Goal: Information Seeking & Learning: Check status

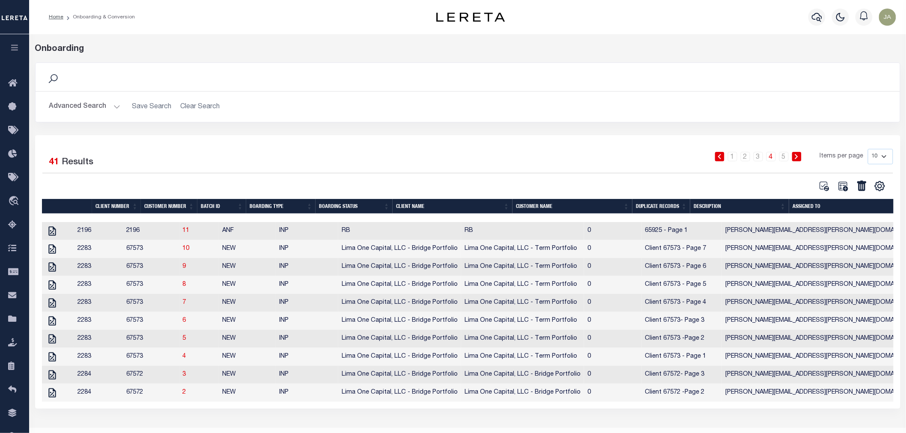
drag, startPoint x: 0, startPoint y: 0, endPoint x: 17, endPoint y: 50, distance: 52.9
click at [17, 50] on icon "button" at bounding box center [15, 48] width 10 height 8
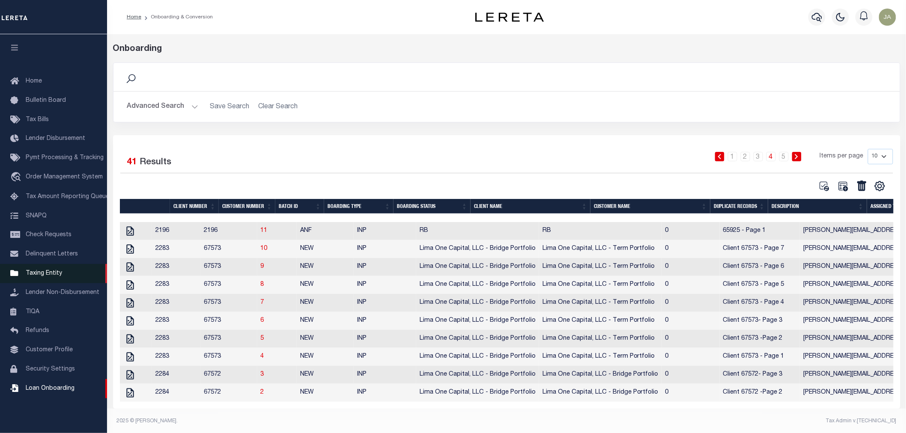
click at [48, 273] on span "Taxing Entity" at bounding box center [44, 274] width 36 height 6
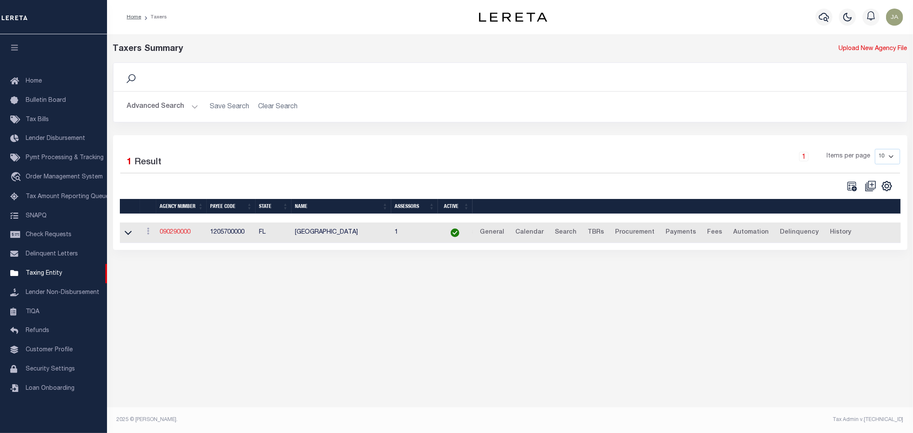
click at [174, 230] on link "090290000" at bounding box center [175, 232] width 31 height 6
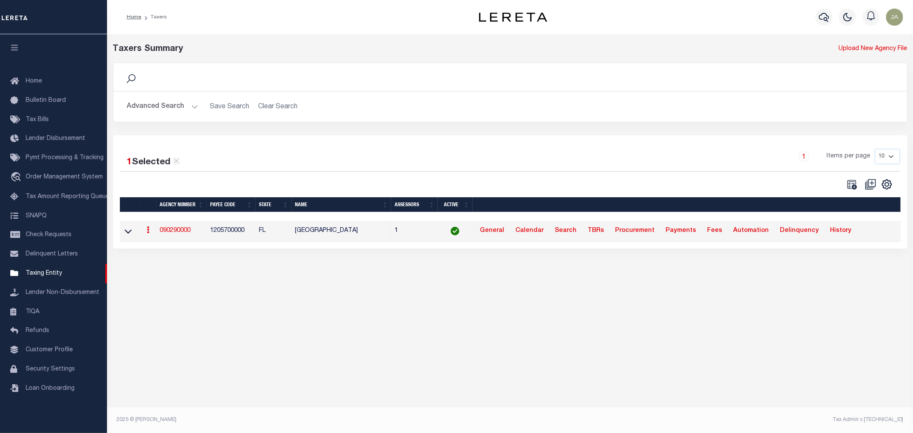
click at [177, 232] on link "090290000" at bounding box center [175, 231] width 31 height 6
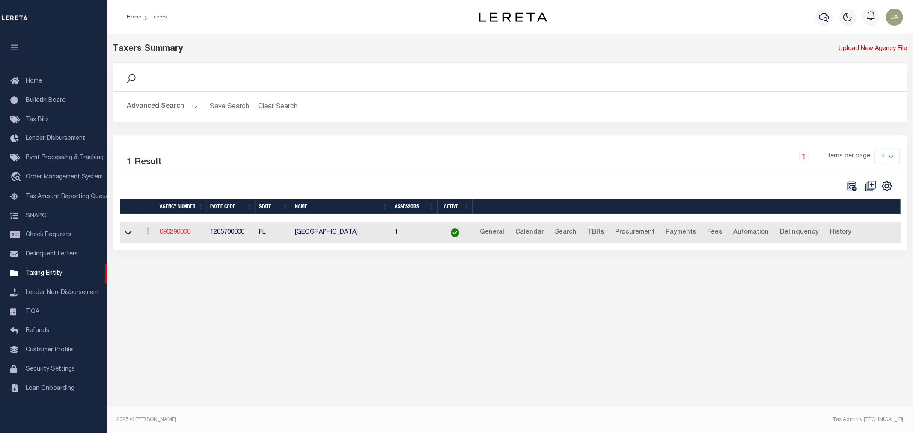
click at [183, 232] on link "090290000" at bounding box center [175, 232] width 31 height 6
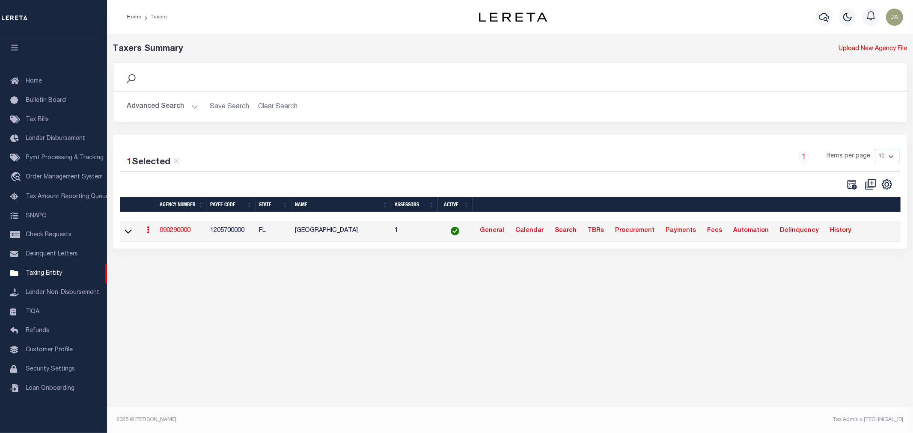
click at [185, 233] on link "090290000" at bounding box center [175, 231] width 31 height 6
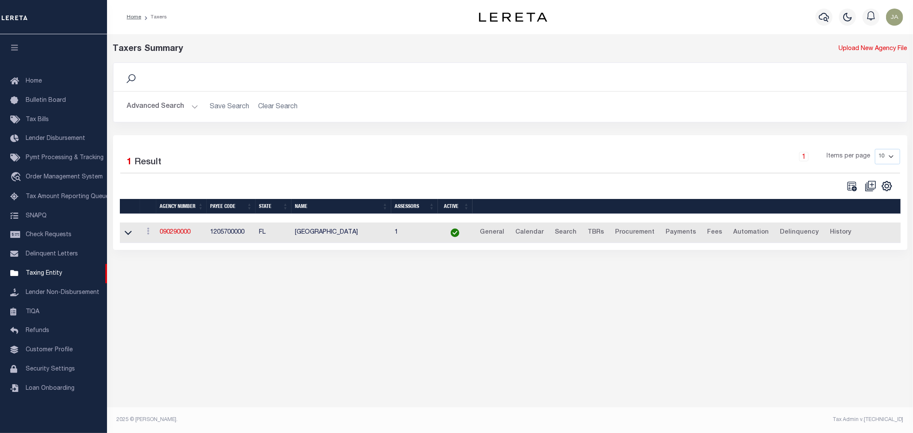
click at [132, 234] on link at bounding box center [128, 232] width 10 height 6
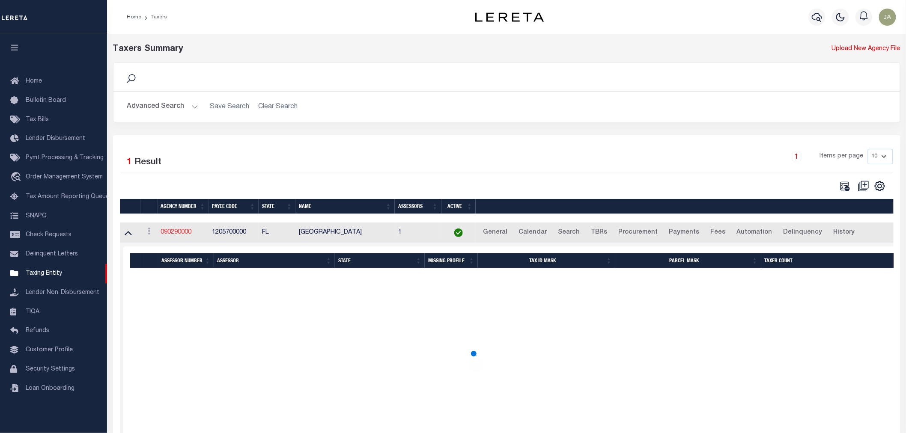
click at [180, 230] on link "090290000" at bounding box center [176, 232] width 31 height 6
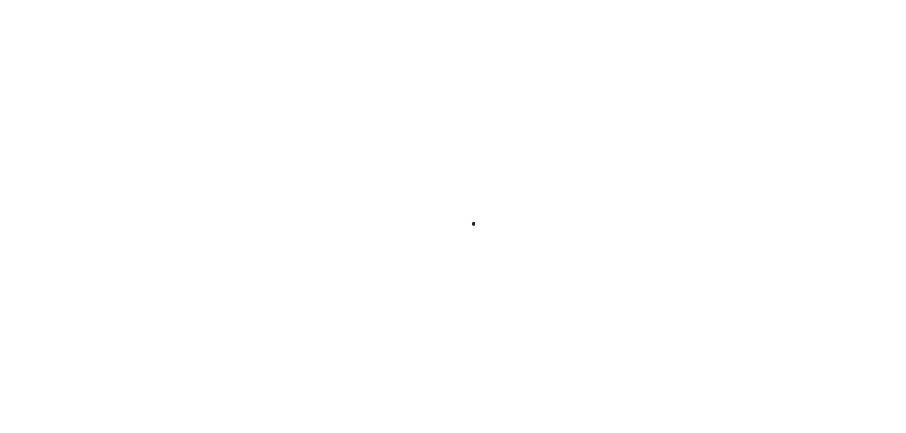
select select
checkbox input "false"
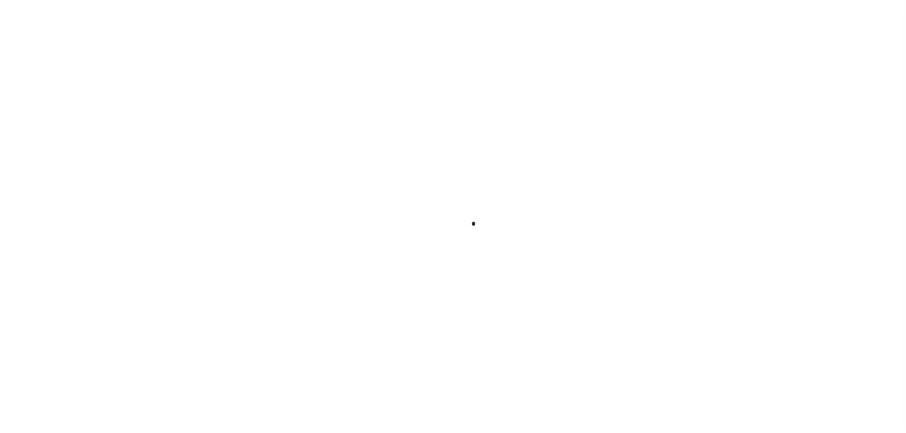
checkbox input "false"
type input "1205700000"
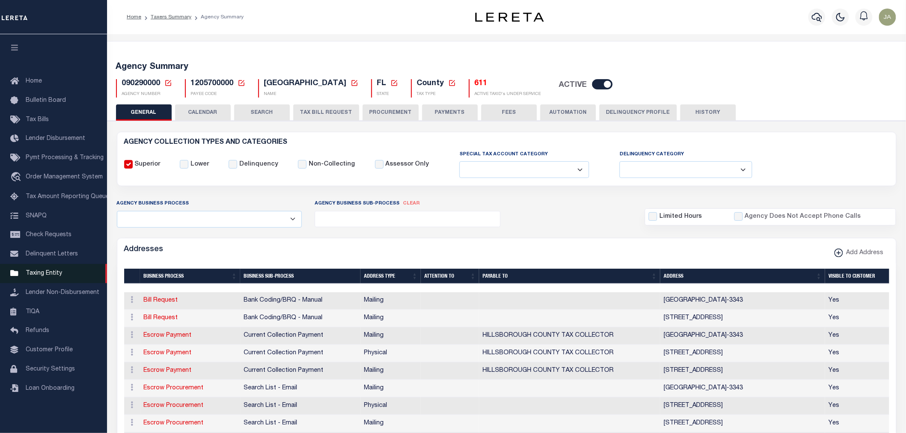
click at [22, 272] on icon at bounding box center [17, 273] width 14 height 11
click at [30, 271] on span "Taxing Entity" at bounding box center [44, 274] width 36 height 6
click at [33, 273] on span "Taxing Entity" at bounding box center [44, 274] width 36 height 6
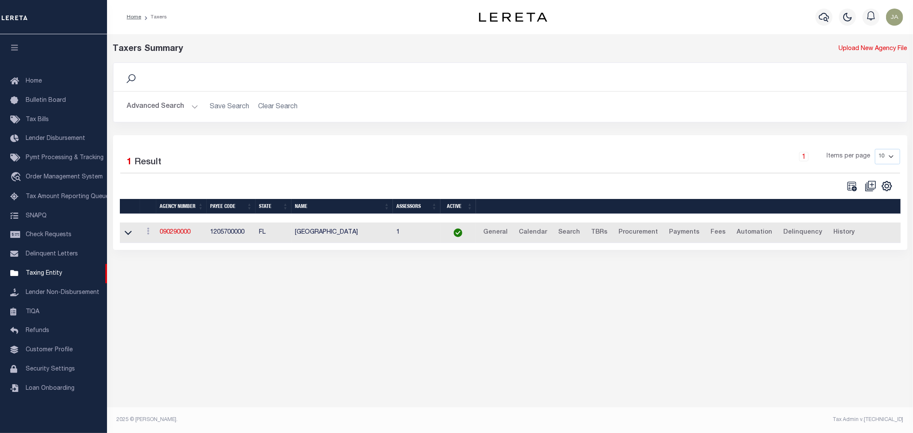
click at [196, 109] on button "Advanced Search" at bounding box center [162, 106] width 71 height 17
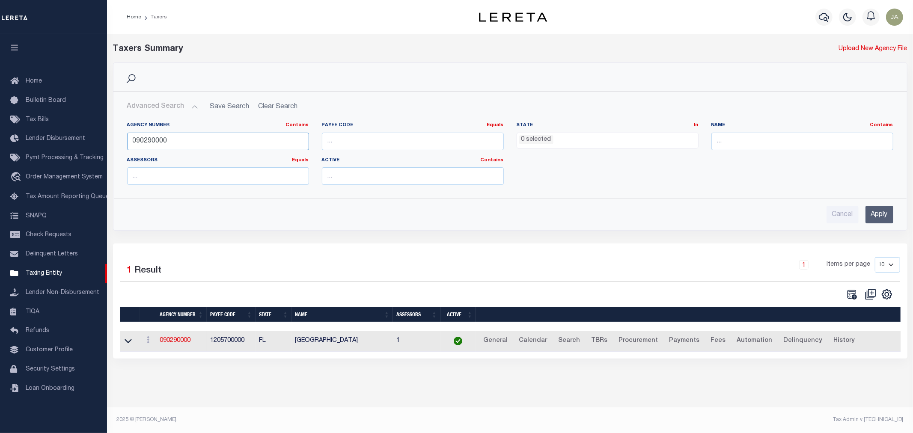
drag, startPoint x: 206, startPoint y: 137, endPoint x: 164, endPoint y: 136, distance: 42.0
click at [147, 136] on input "090290000" at bounding box center [218, 142] width 182 height 18
click at [250, 139] on input "090290000" at bounding box center [218, 142] width 182 height 18
type input "0"
type input "180160216"
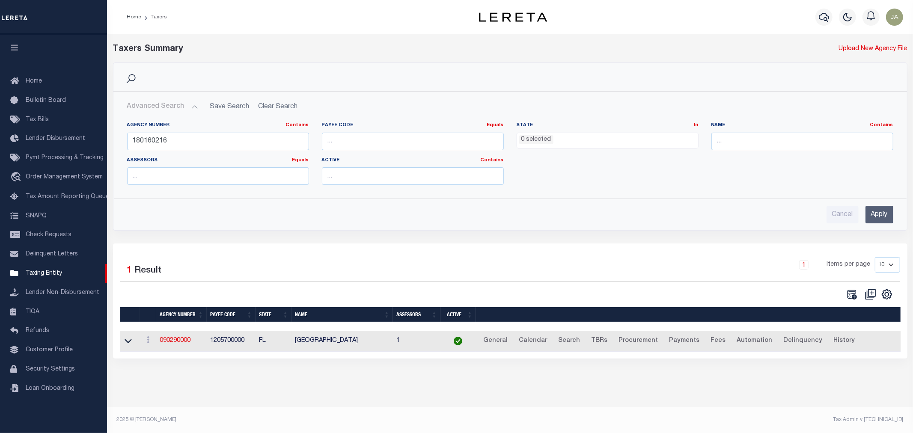
click at [870, 207] on input "Apply" at bounding box center [880, 215] width 28 height 18
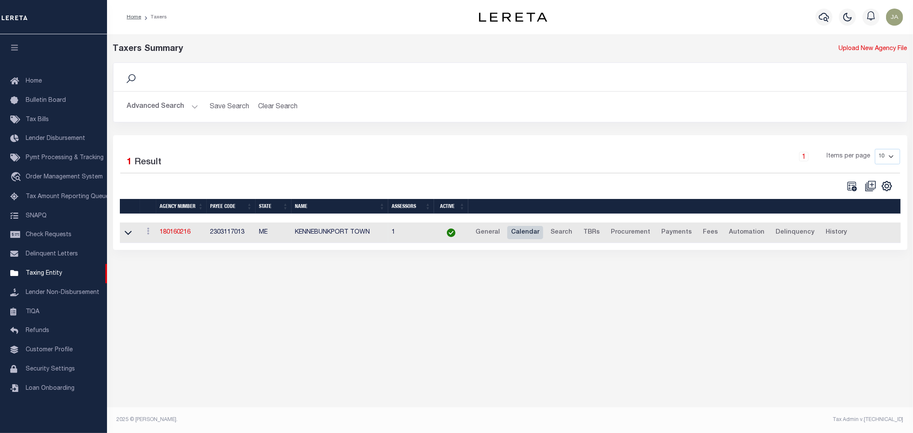
click at [521, 232] on link "Calendar" at bounding box center [525, 233] width 36 height 14
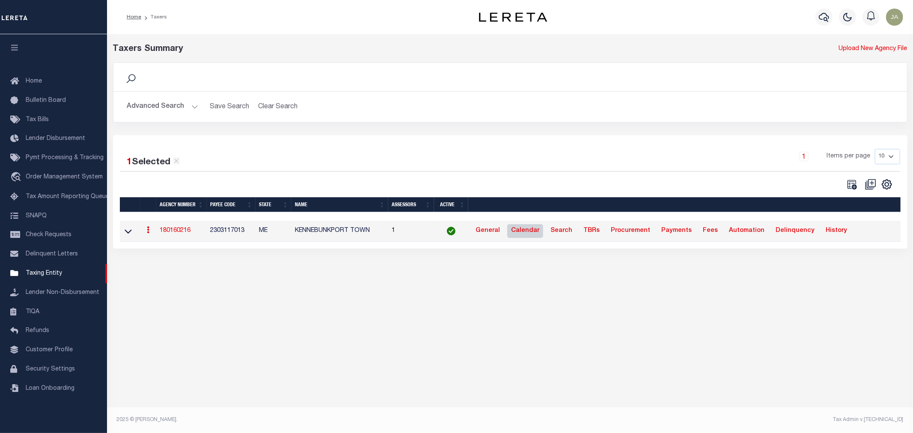
click at [527, 229] on link "Calendar" at bounding box center [525, 231] width 36 height 14
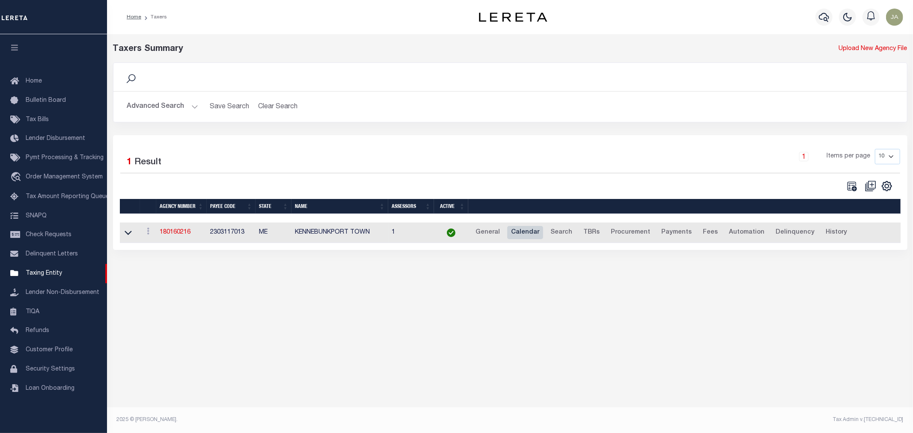
click at [521, 234] on link "Calendar" at bounding box center [525, 233] width 36 height 14
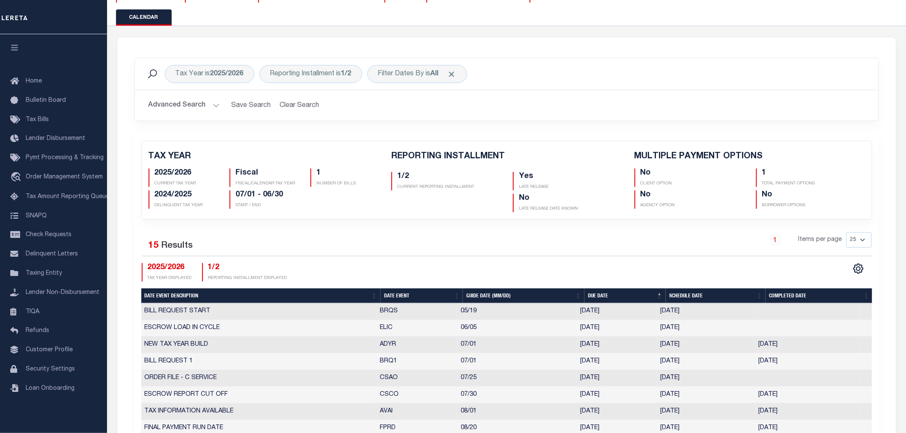
scroll to position [48, 0]
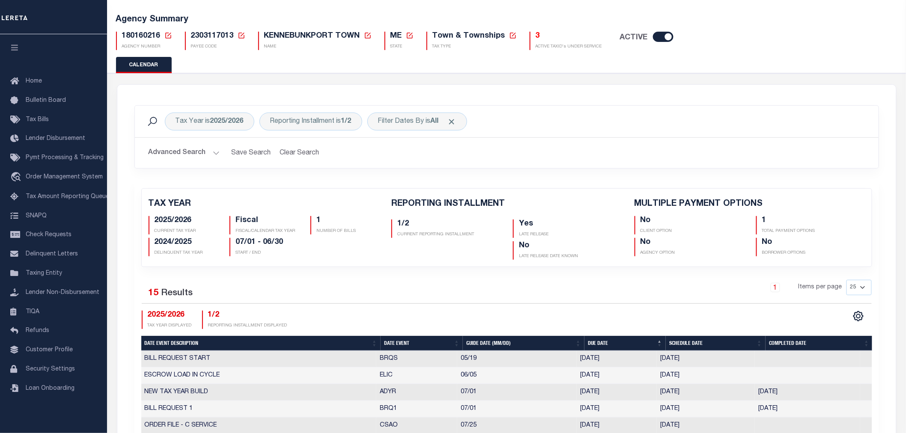
click at [236, 134] on div "Tax Year is 2025/2026 Reporting Installment is 1/2 Filter Dates By is All Search" at bounding box center [507, 122] width 744 height 32
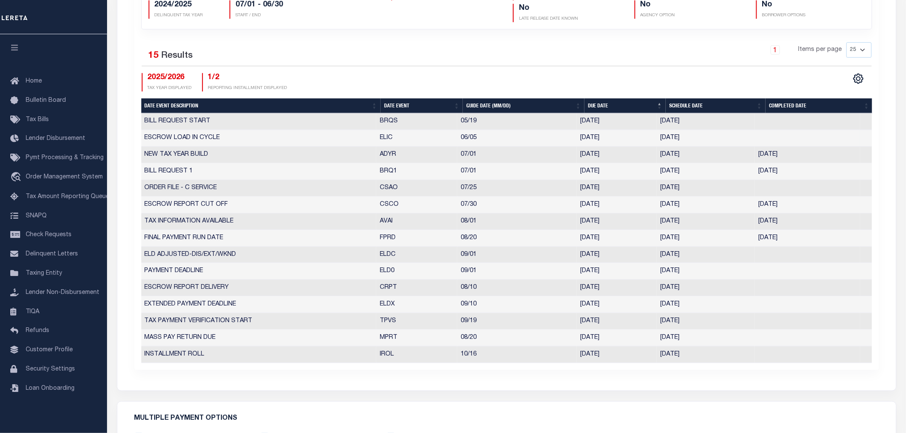
scroll to position [0, 0]
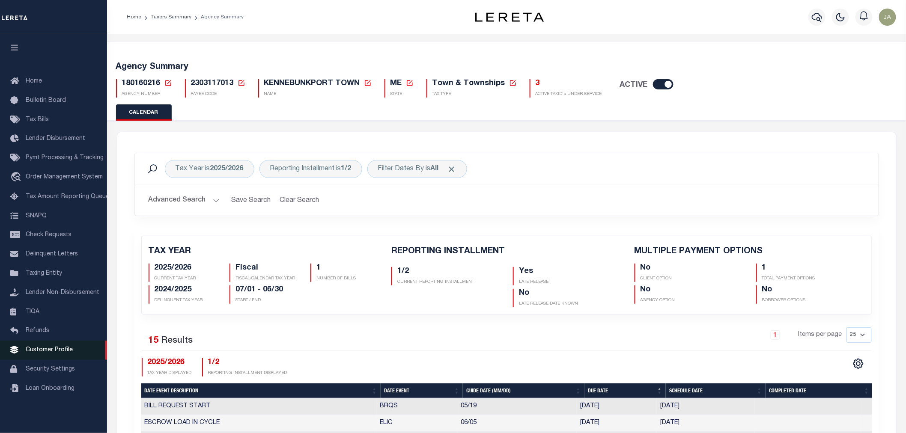
click at [48, 350] on span "Customer Profile" at bounding box center [49, 350] width 47 height 6
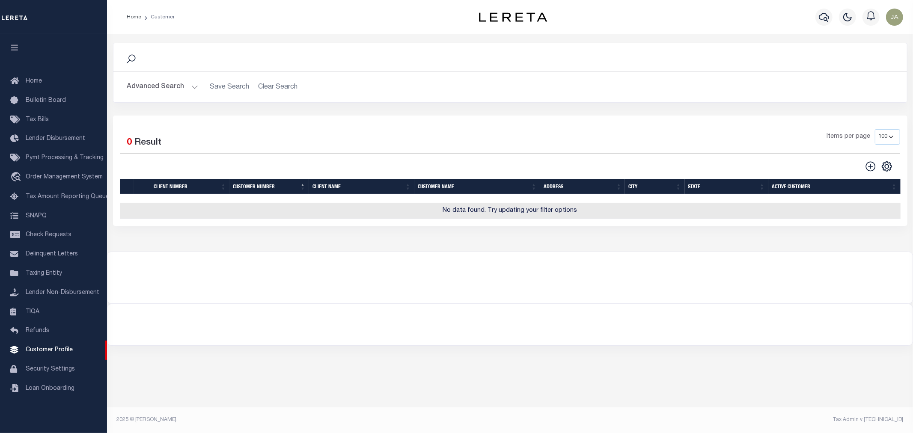
click at [194, 87] on button "Advanced Search" at bounding box center [162, 87] width 71 height 17
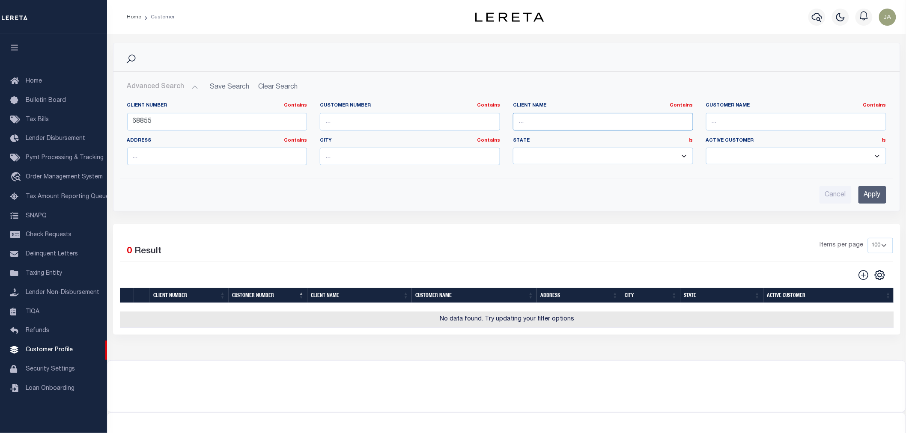
click at [628, 126] on input "text" at bounding box center [603, 122] width 180 height 18
click at [36, 274] on span "Taxing Entity" at bounding box center [44, 274] width 36 height 6
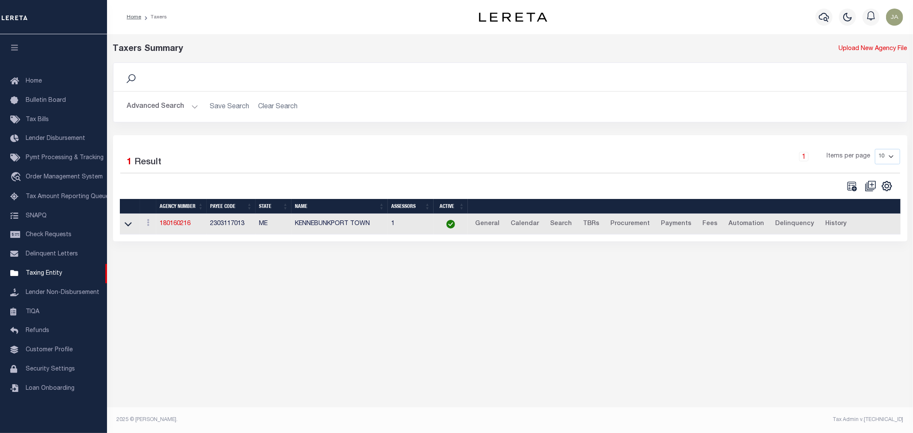
click at [191, 107] on button "Advanced Search" at bounding box center [162, 106] width 71 height 17
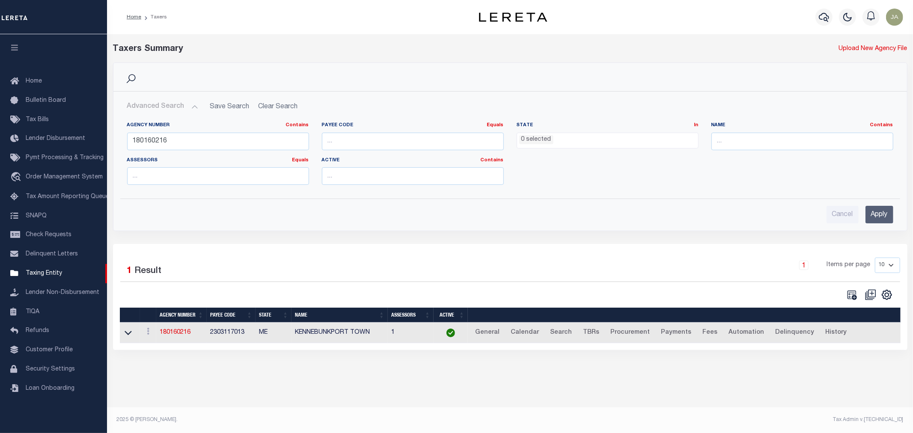
click at [594, 143] on ul "0 selected" at bounding box center [607, 139] width 181 height 12
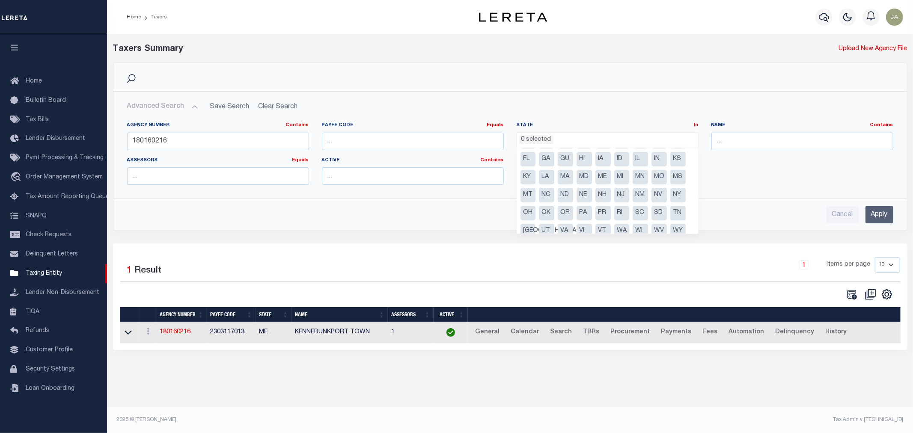
scroll to position [25, 0]
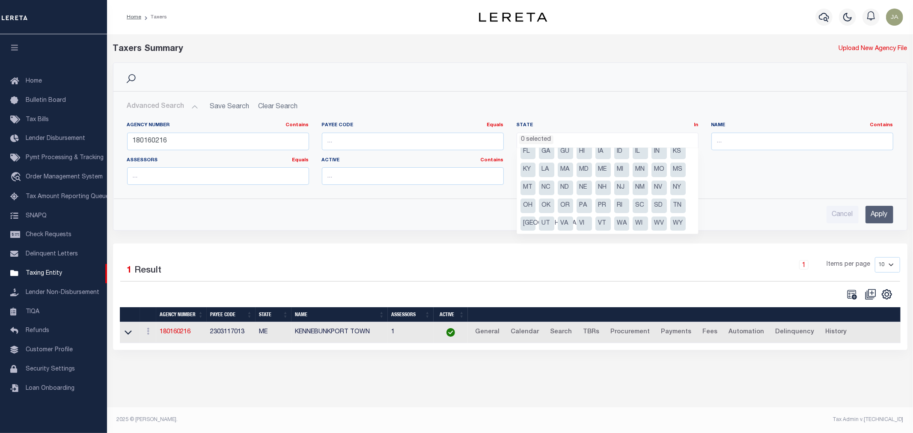
click at [658, 176] on li "MO" at bounding box center [659, 170] width 15 height 15
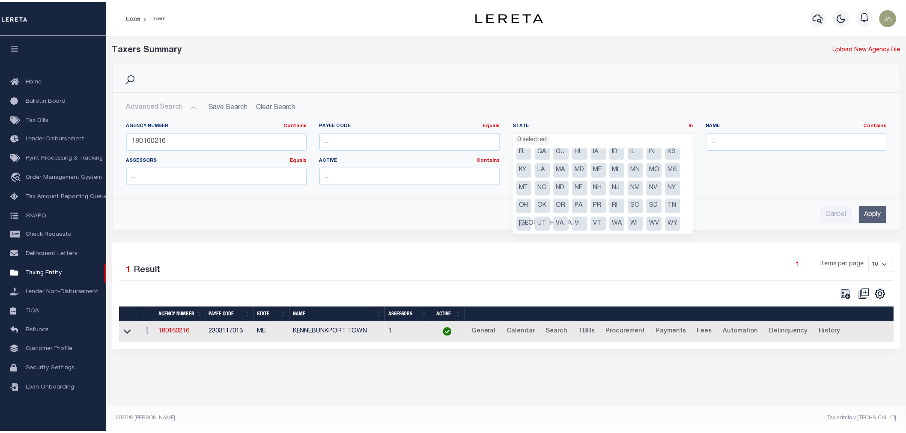
scroll to position [200, 0]
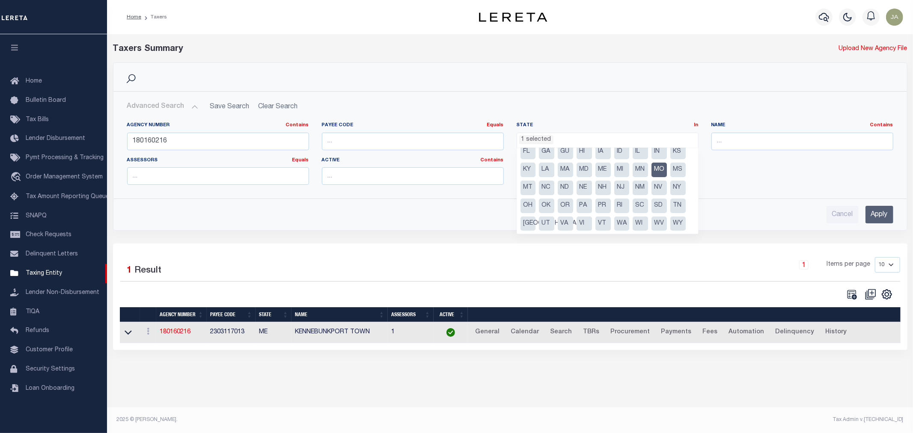
click at [623, 186] on li "NJ" at bounding box center [621, 188] width 15 height 15
click at [666, 171] on li "MO" at bounding box center [659, 170] width 15 height 15
select select "NJ"
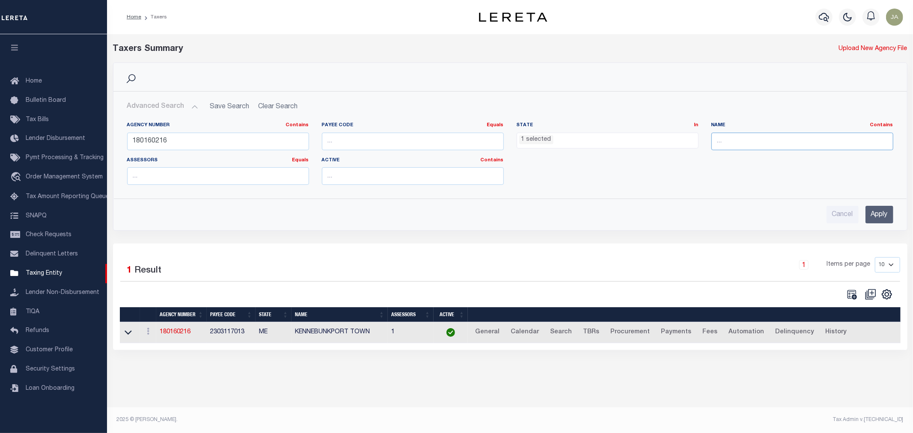
drag, startPoint x: 738, startPoint y: 140, endPoint x: 750, endPoint y: 125, distance: 19.2
click at [751, 127] on div "Name Contains Contains Is" at bounding box center [803, 136] width 182 height 28
type input "[GEOGRAPHIC_DATA]"
click at [887, 208] on input "Apply" at bounding box center [880, 215] width 28 height 18
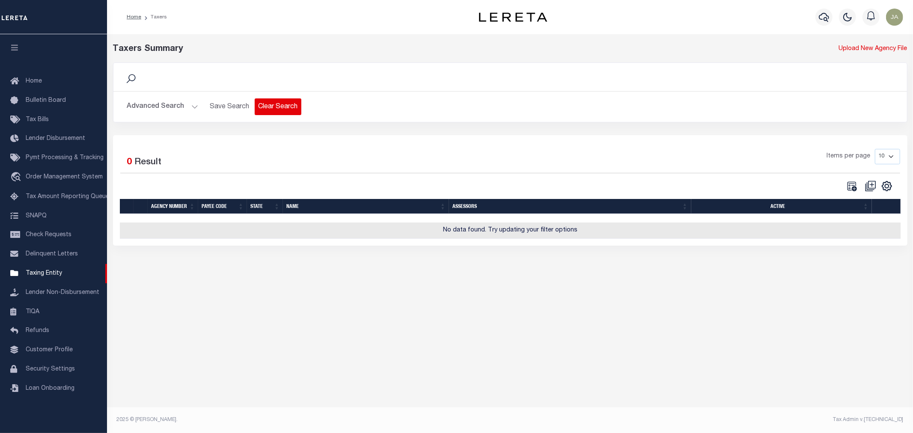
click at [280, 106] on button "Clear Search" at bounding box center [278, 106] width 47 height 17
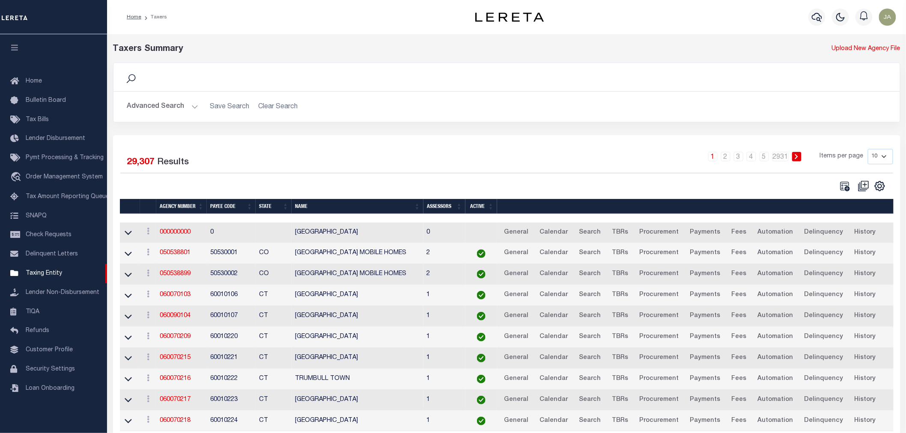
click at [189, 104] on button "Advanced Search" at bounding box center [162, 106] width 71 height 17
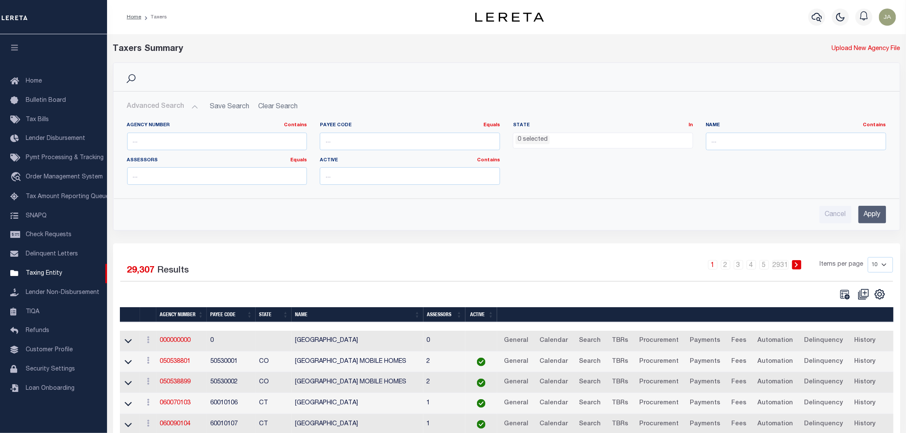
click at [583, 138] on ul "0 selected" at bounding box center [602, 139] width 179 height 12
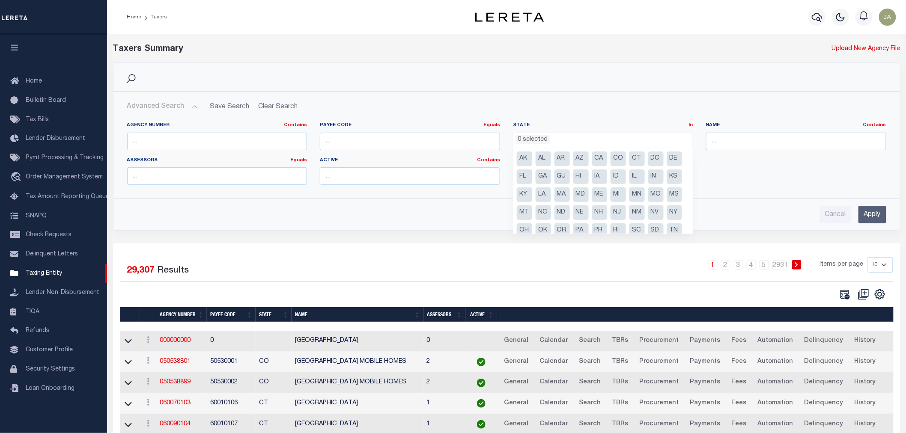
click at [619, 213] on li "NJ" at bounding box center [618, 213] width 15 height 15
select select "NJ"
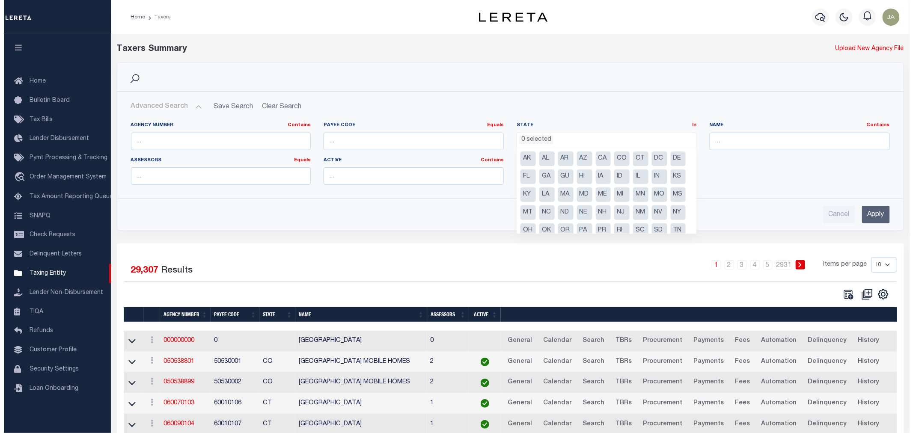
scroll to position [257, 0]
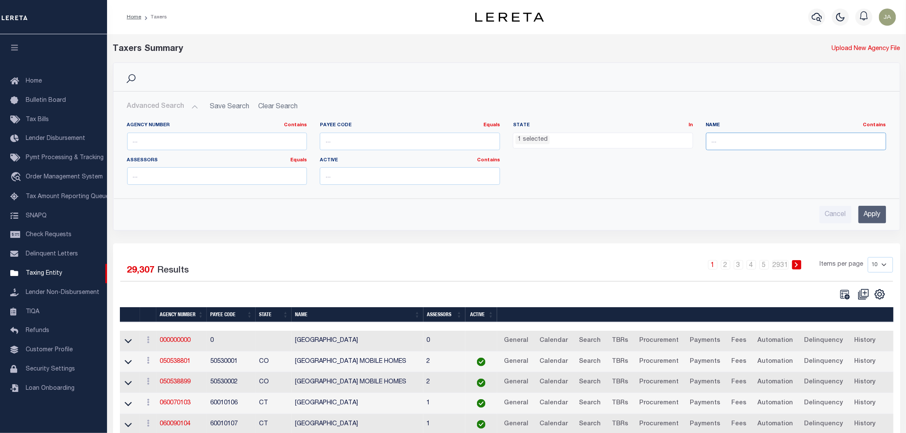
drag, startPoint x: 751, startPoint y: 143, endPoint x: 751, endPoint y: 131, distance: 12.8
click at [751, 133] on input "text" at bounding box center [796, 142] width 180 height 18
type input "[GEOGRAPHIC_DATA]"
click at [866, 214] on input "Apply" at bounding box center [872, 215] width 28 height 18
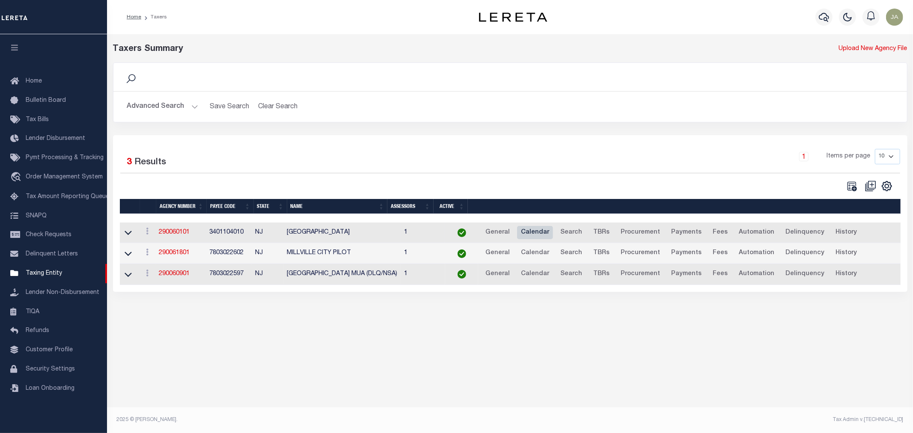
click at [524, 235] on link "Calendar" at bounding box center [535, 233] width 36 height 14
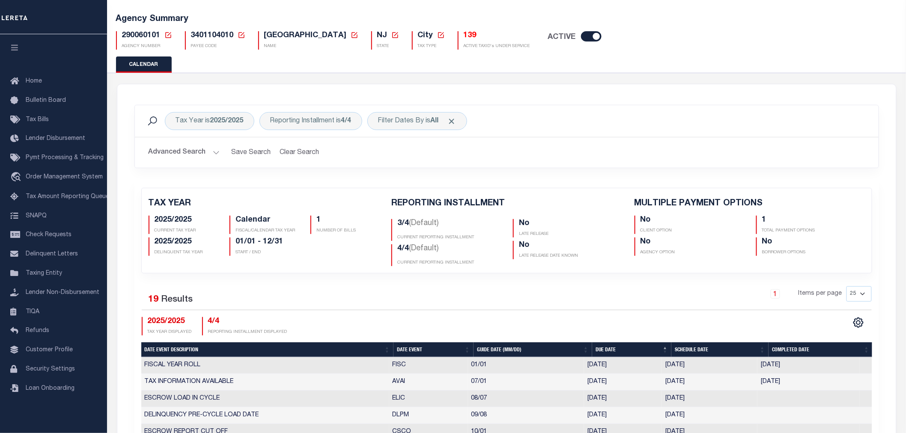
scroll to position [48, 0]
click at [313, 121] on div "Reporting Installment is 4/4" at bounding box center [310, 122] width 103 height 18
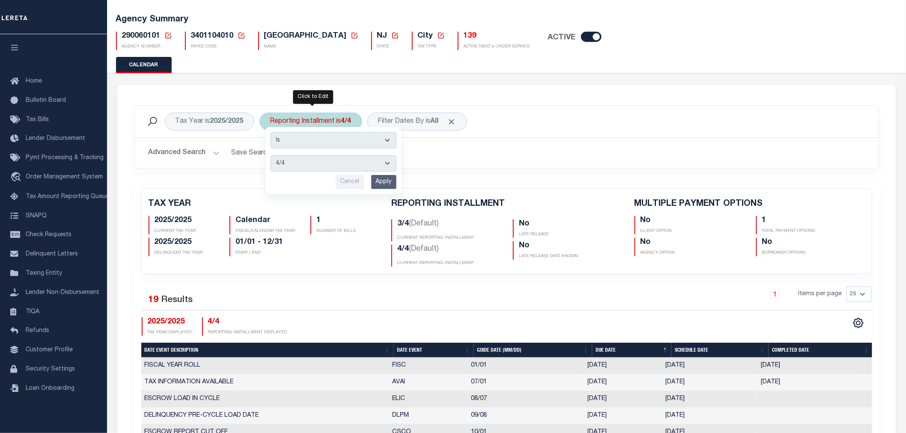
click at [315, 164] on select "1/4 2/4 3/4 4/4" at bounding box center [334, 163] width 126 height 16
select select "3/4"
click at [271, 155] on select "1/4 2/4 3/4 4/4" at bounding box center [334, 163] width 126 height 16
click at [384, 183] on input "Apply" at bounding box center [383, 182] width 25 height 14
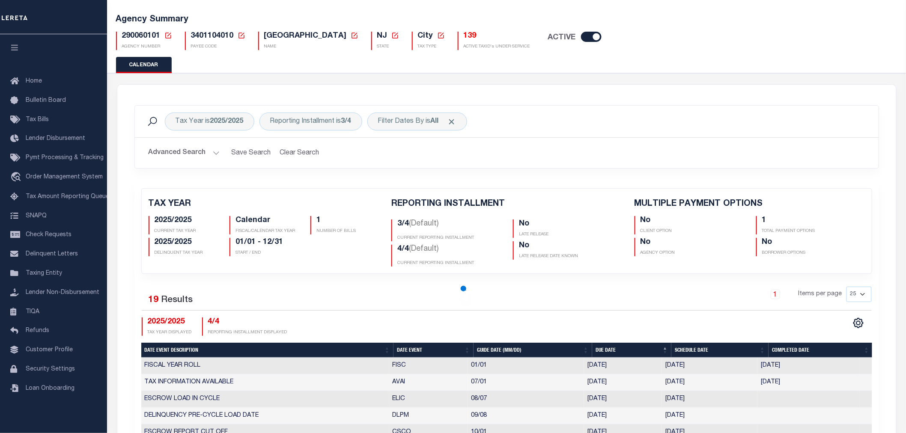
checkbox input "false"
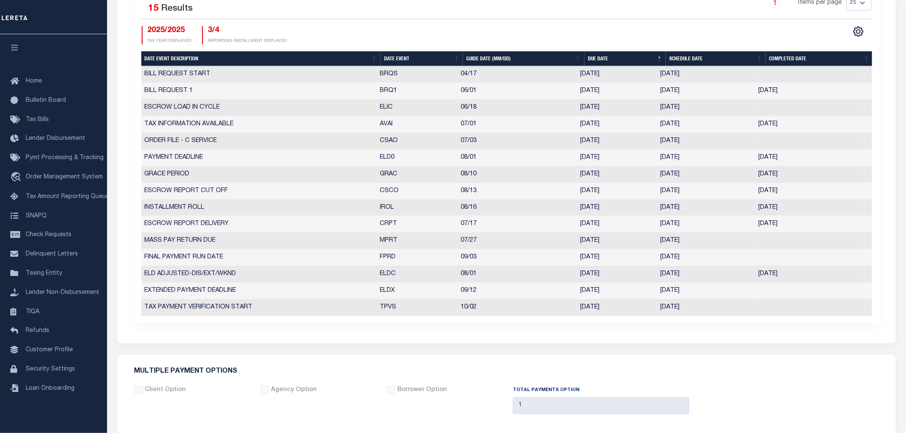
scroll to position [333, 0]
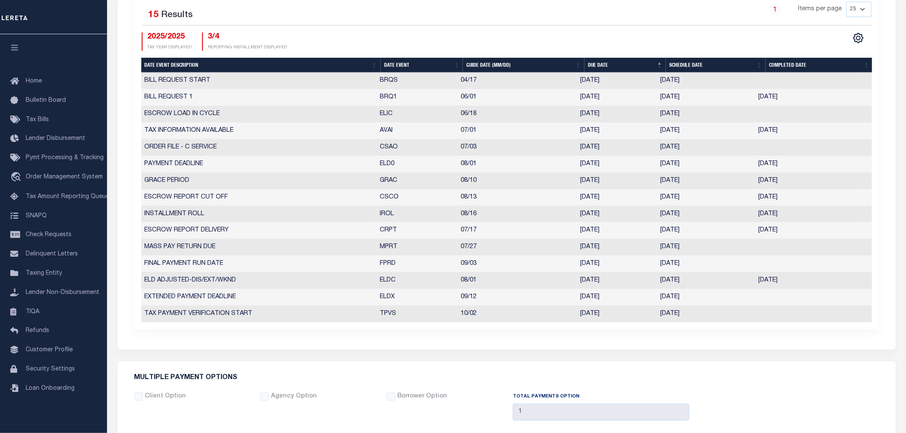
click at [798, 280] on td "08/01/2025" at bounding box center [807, 281] width 105 height 17
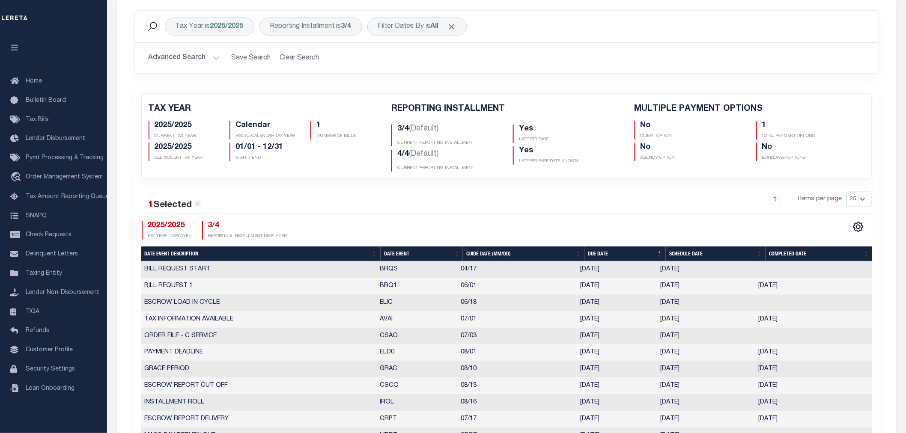
scroll to position [0, 0]
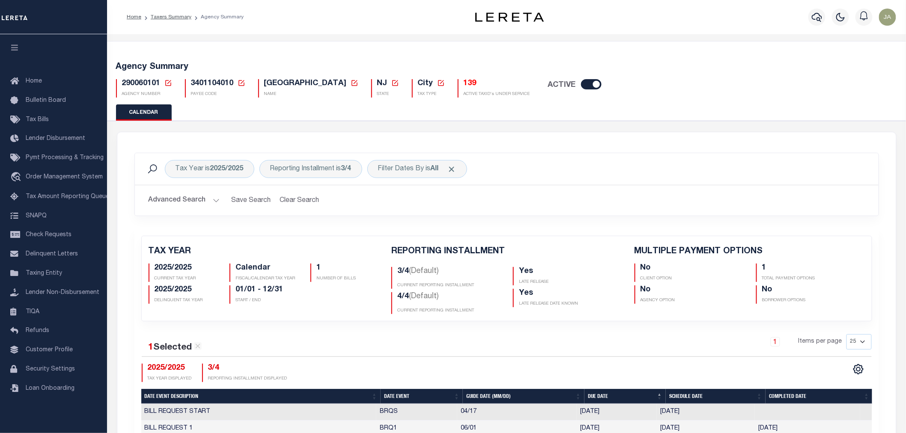
click at [464, 84] on h5 "139" at bounding box center [497, 83] width 66 height 9
click at [464, 83] on h5 "139" at bounding box center [497, 83] width 66 height 9
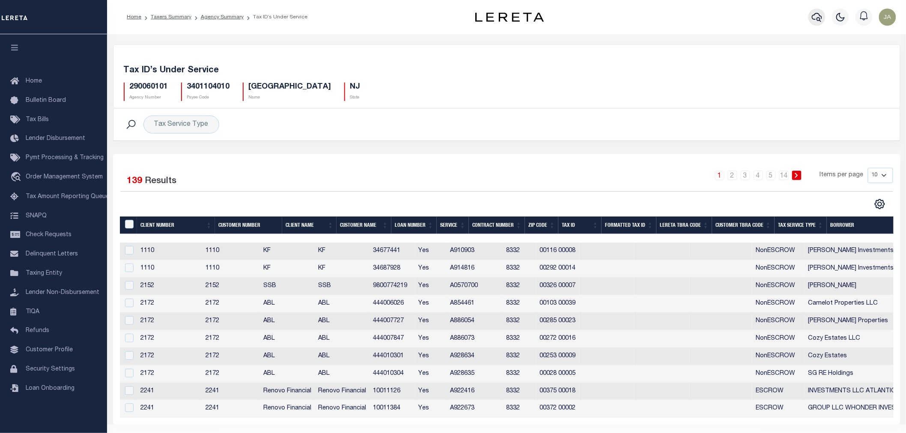
click at [819, 15] on icon "button" at bounding box center [817, 17] width 10 height 10
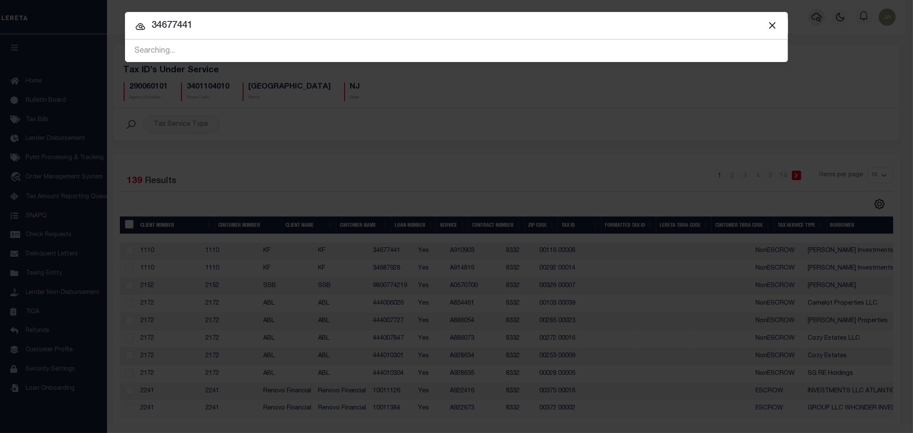
type input "34677441"
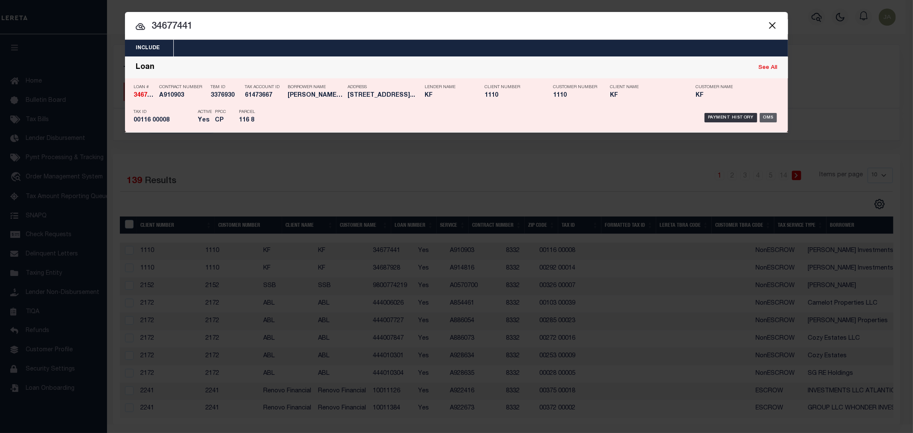
click at [769, 118] on div "OMS" at bounding box center [769, 117] width 18 height 9
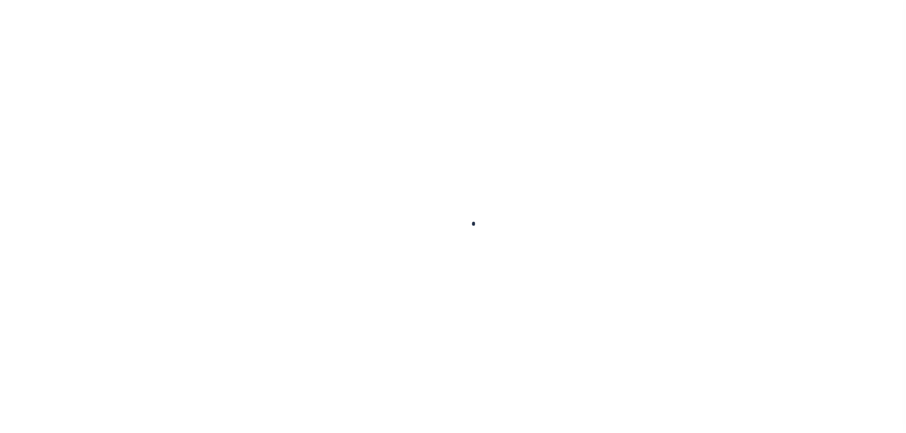
type input "34677441"
type input "[PERSON_NAME] Investments LLC"
select select
select select "10"
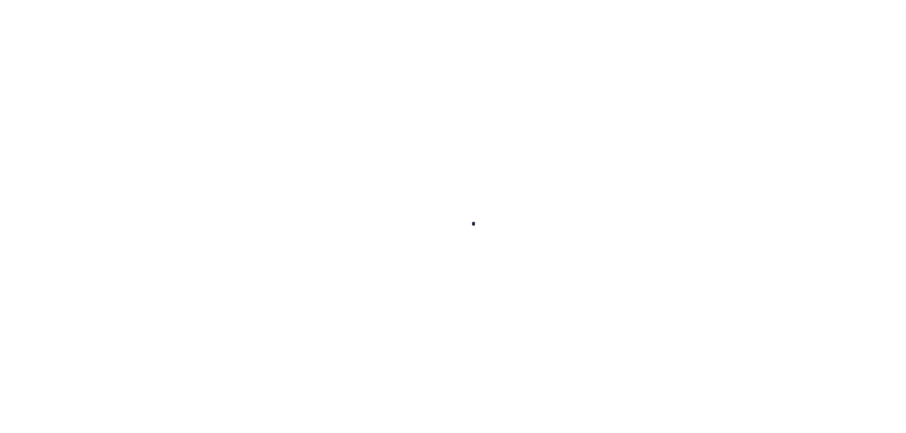
select select "NonEscrow"
select select "3485"
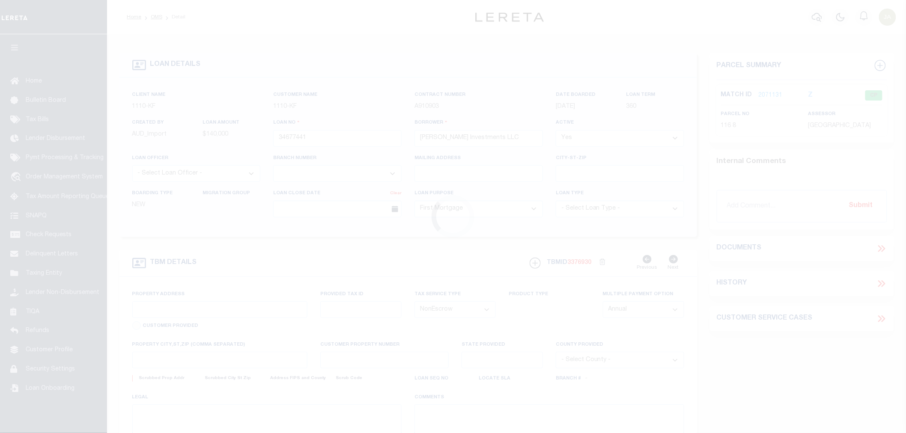
type input "[STREET_ADDRESS]"
select select
type input "[GEOGRAPHIC_DATA]"
type input "NJ"
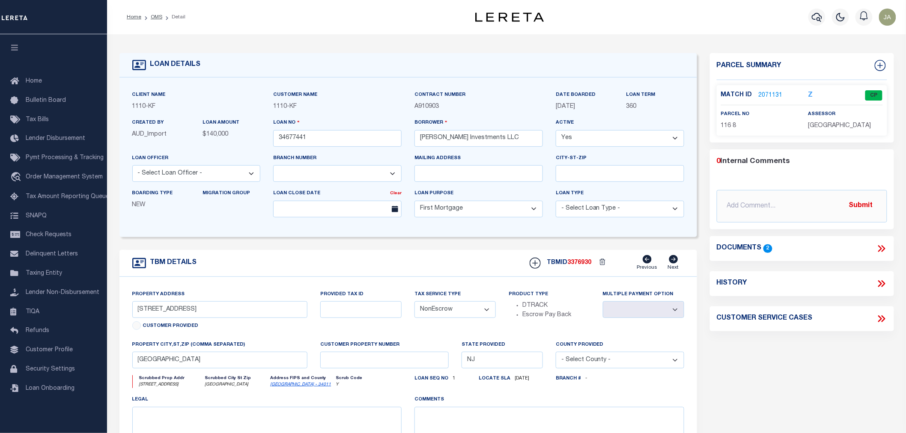
click at [764, 93] on link "2071131" at bounding box center [771, 95] width 24 height 9
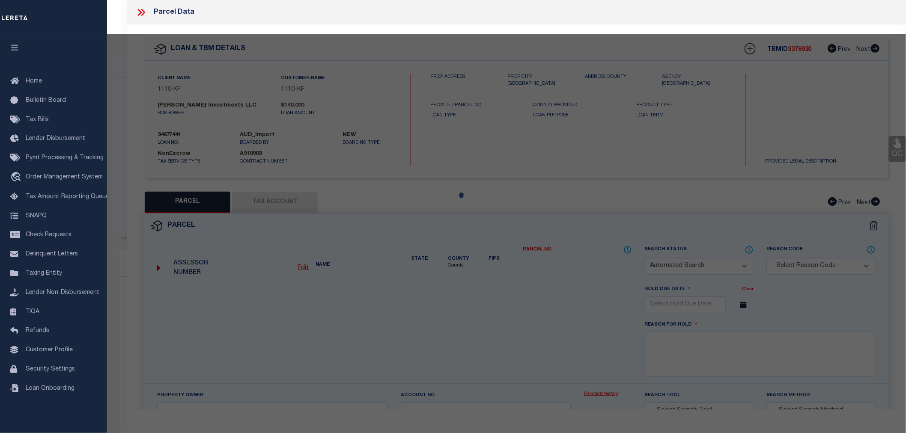
checkbox input "false"
select select "CP"
type input "[PERSON_NAME] INVESTMENTS LLC"
select select "AGW"
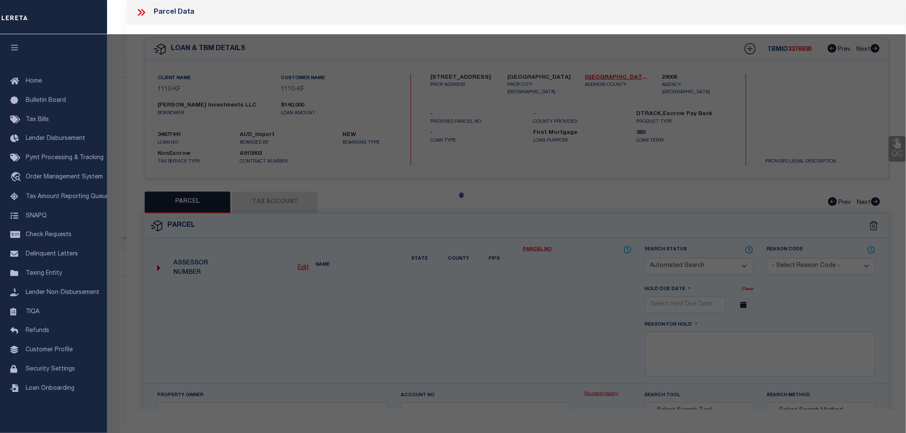
select select
type input "[STREET_ADDRESS]"
checkbox input "false"
type input "[GEOGRAPHIC_DATA], NJ, 08332"
type textarea "Block/Lot/Qual: 116. 8."
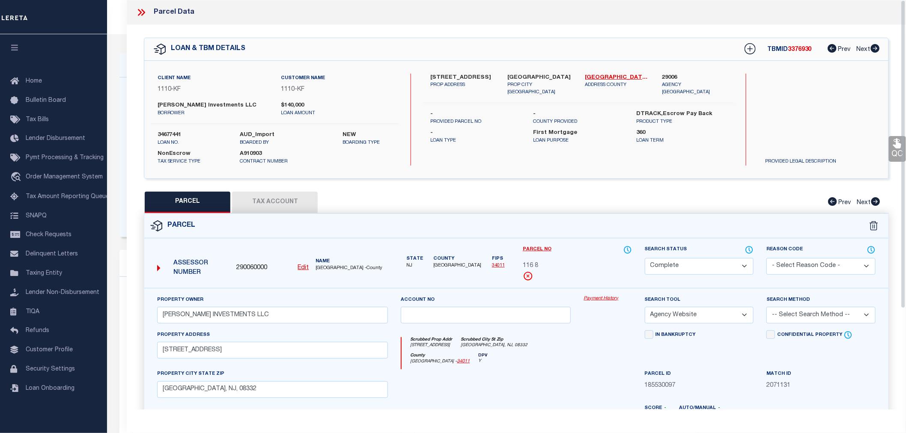
click at [590, 297] on link "Payment History" at bounding box center [608, 298] width 48 height 7
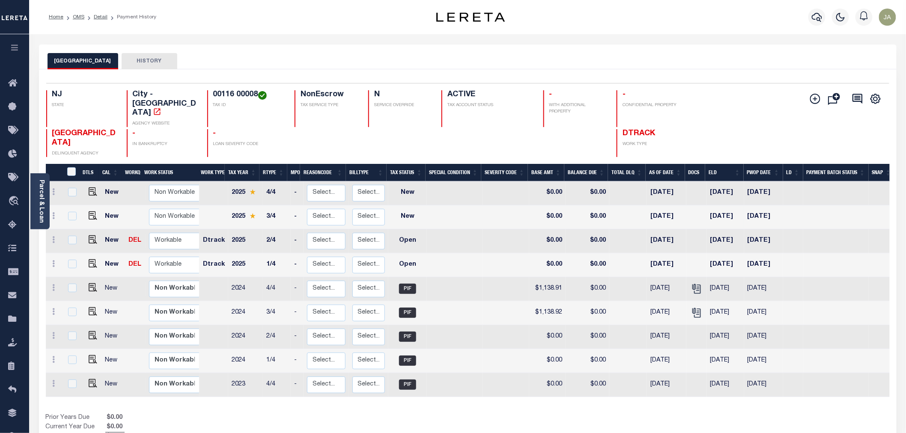
click at [775, 206] on td "[DATE]" at bounding box center [763, 218] width 39 height 24
checkbox input "true"
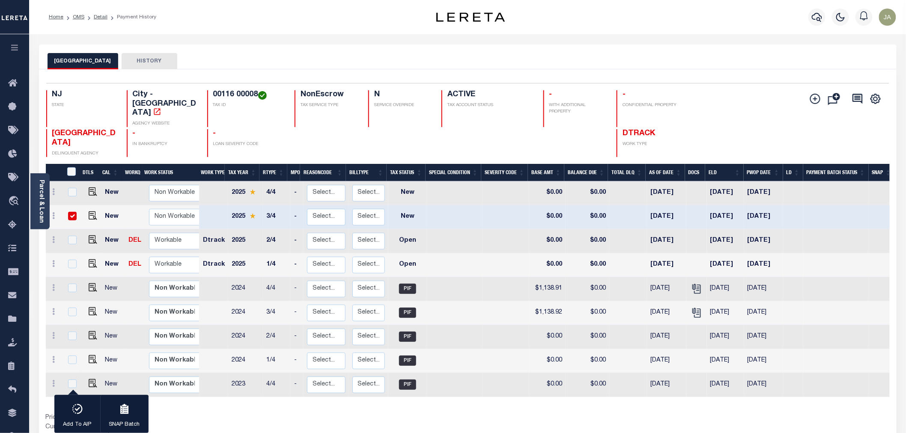
click at [781, 206] on td "[DATE]" at bounding box center [763, 218] width 39 height 24
checkbox input "false"
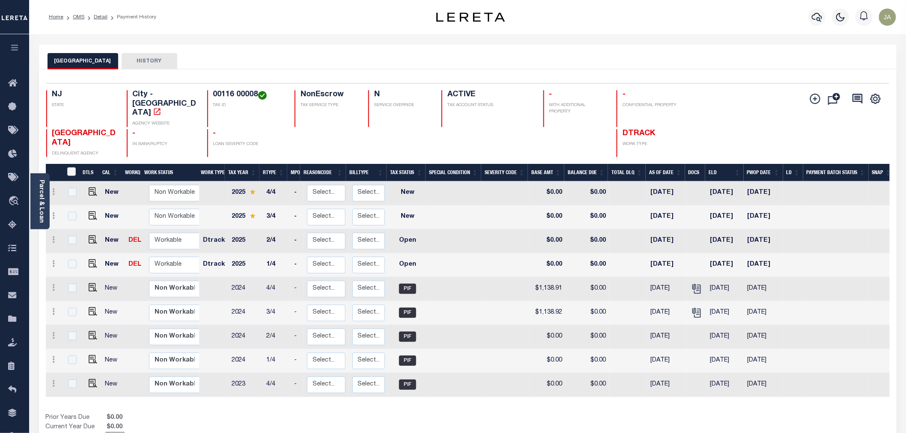
click at [826, 206] on td at bounding box center [836, 218] width 66 height 24
checkbox input "true"
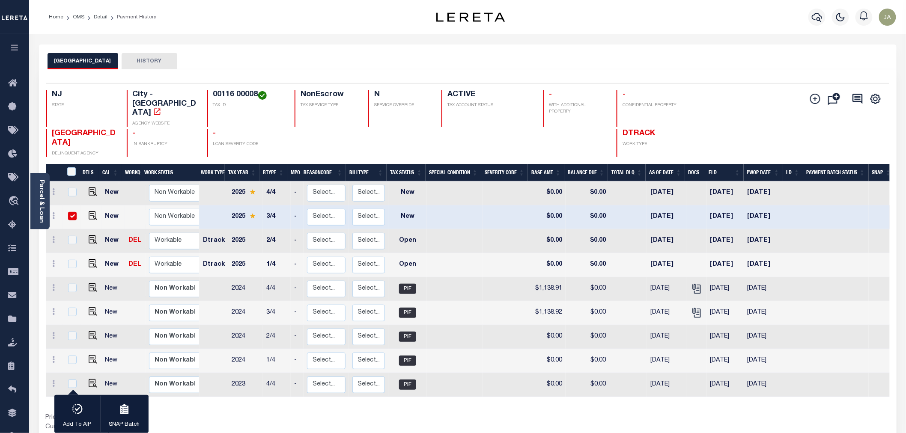
click at [70, 212] on div at bounding box center [72, 216] width 12 height 9
checkbox input "false"
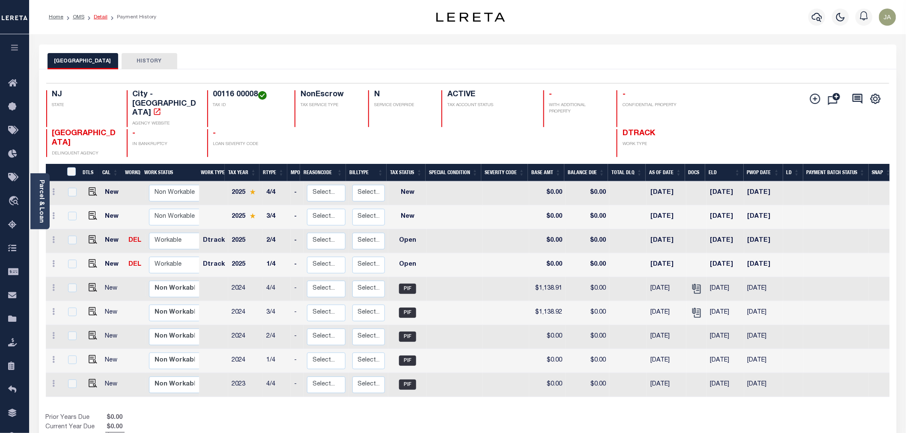
click at [101, 18] on link "Detail" at bounding box center [101, 17] width 14 height 5
click at [98, 18] on link "Detail" at bounding box center [101, 17] width 14 height 5
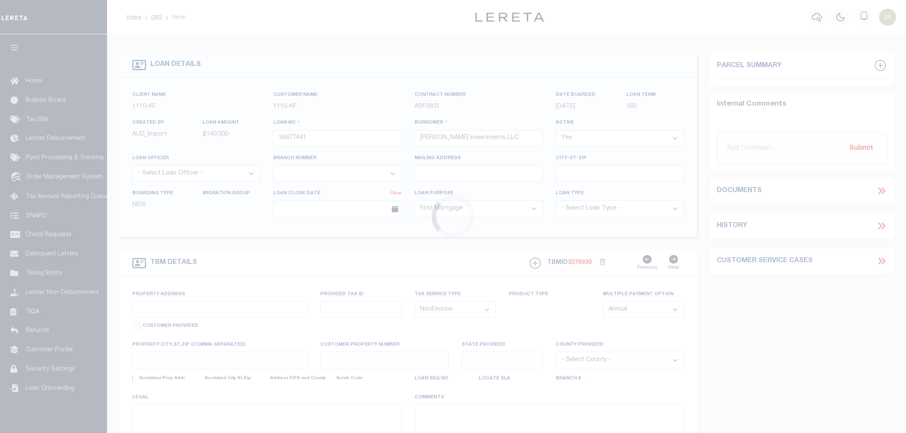
select select "10"
select select "NonEscrow"
select select "3485"
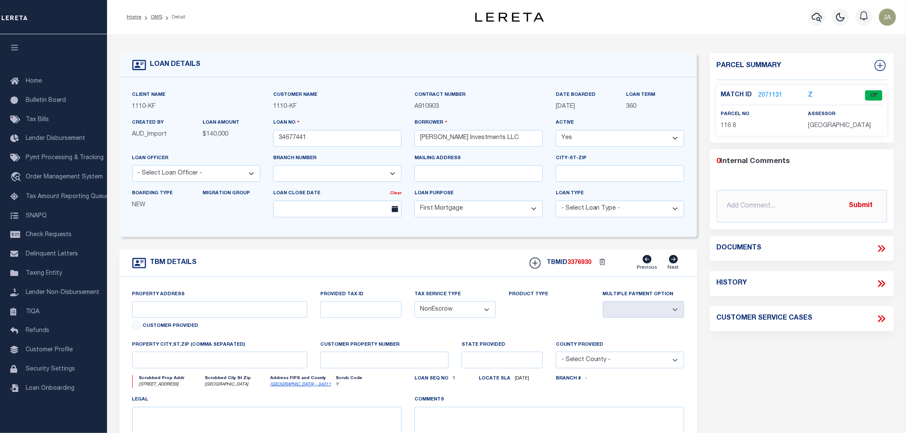
type input "[STREET_ADDRESS]"
select select
type input "[GEOGRAPHIC_DATA]"
type input "NJ"
click at [771, 92] on link "2071131" at bounding box center [771, 95] width 24 height 9
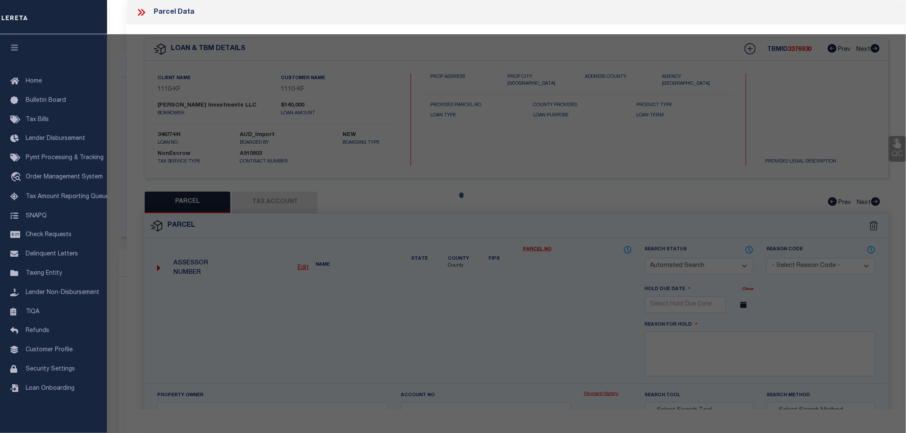
checkbox input "false"
select select "CP"
type input "[PERSON_NAME] INVESTMENTS LLC"
select select "AGW"
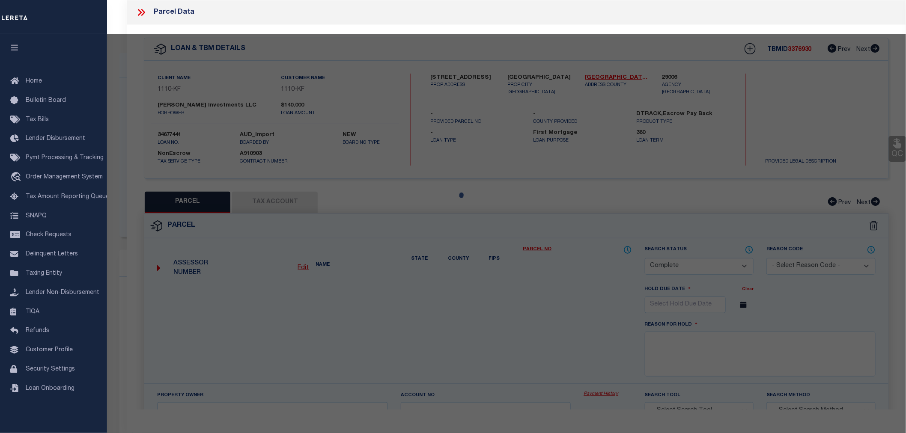
select select
type input "[STREET_ADDRESS]"
checkbox input "false"
type input "[GEOGRAPHIC_DATA], NJ, 08332"
type textarea "Block/Lot/Qual: 116. 8."
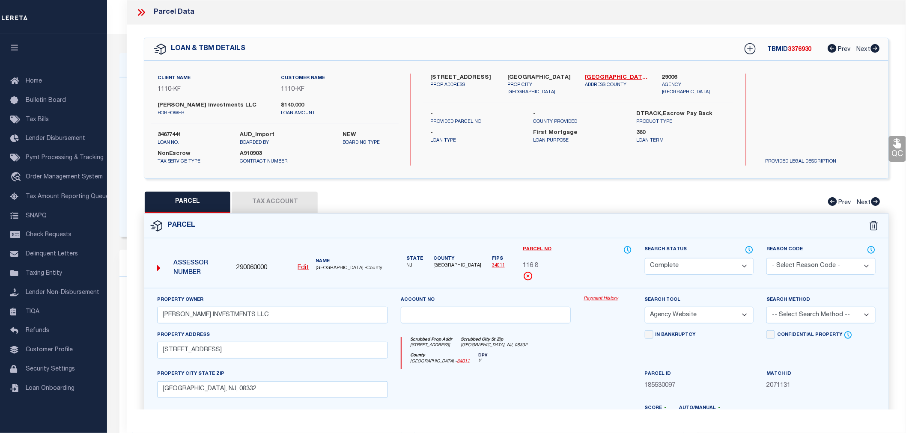
click at [598, 299] on link "Payment History" at bounding box center [608, 298] width 48 height 7
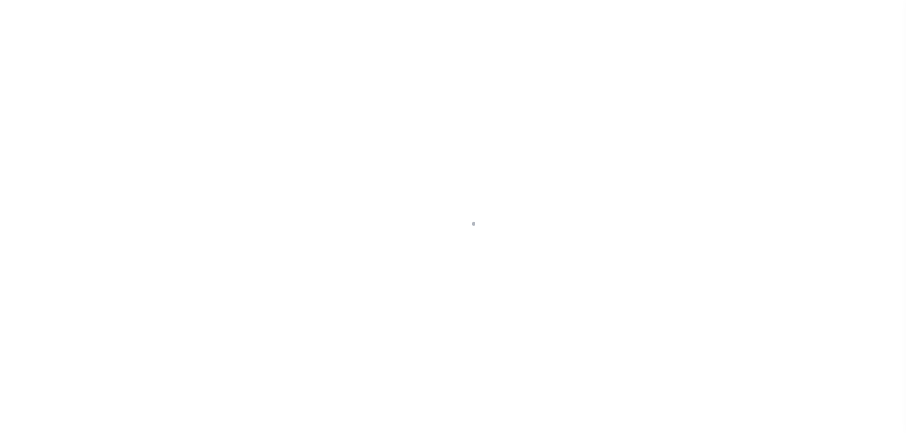
select select "3485"
select select "10"
select select "NonEscrow"
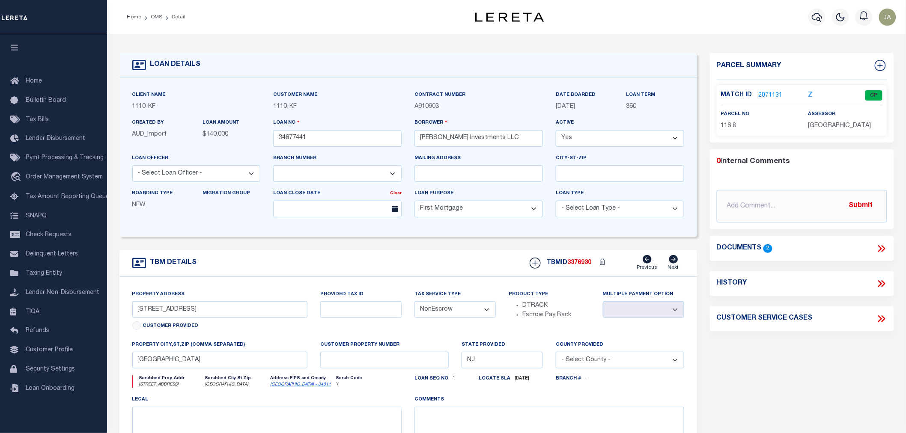
click at [774, 97] on link "2071131" at bounding box center [771, 95] width 24 height 9
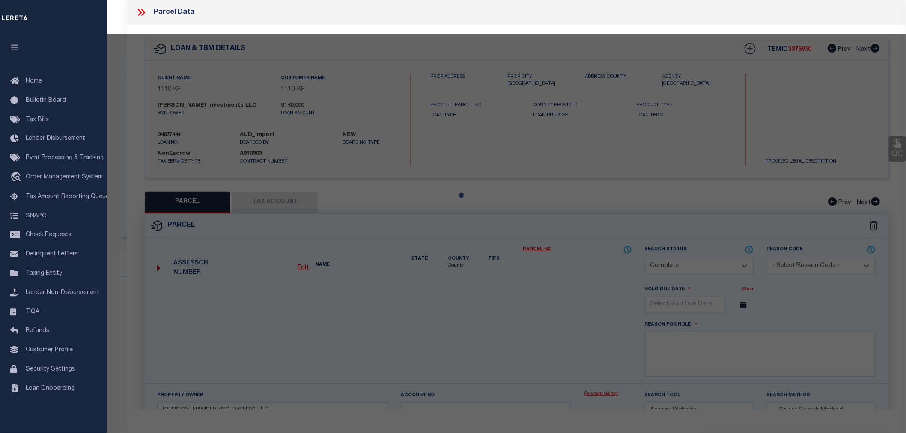
select select "AS"
select select
checkbox input "false"
select select "CP"
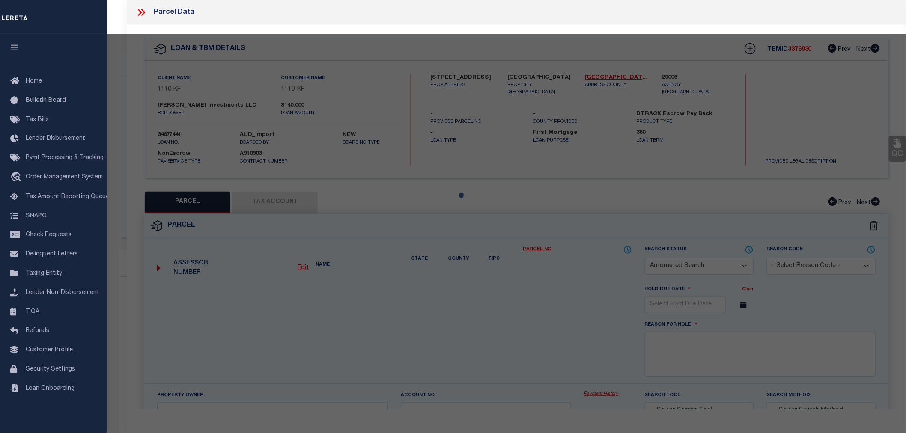
type input "KOTT INVESTMENTS LLC"
select select "AGW"
select select
type input "502 MAPLE STREET"
checkbox input "false"
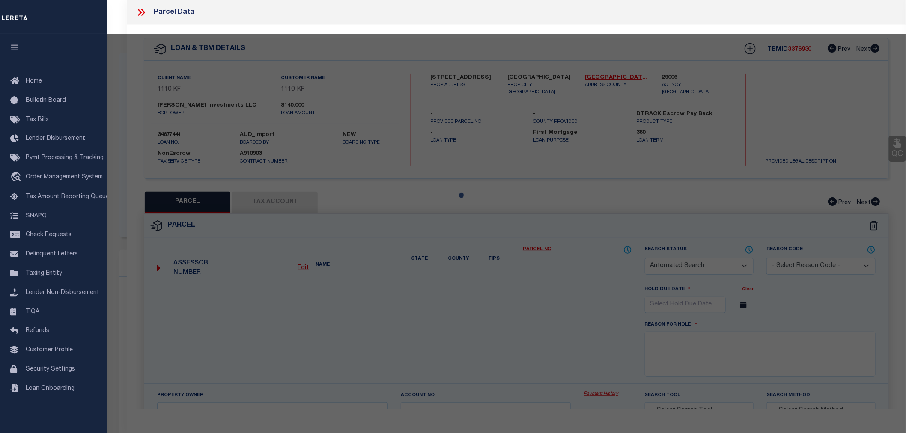
type input "MILLVILLE, NJ, 08332"
type textarea "Block/Lot/Qual: 116. 8."
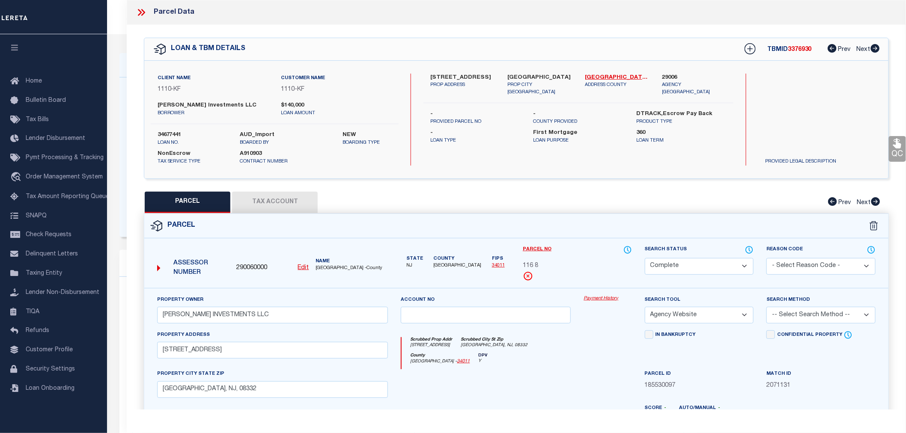
click at [262, 194] on button "Tax Account" at bounding box center [275, 202] width 86 height 21
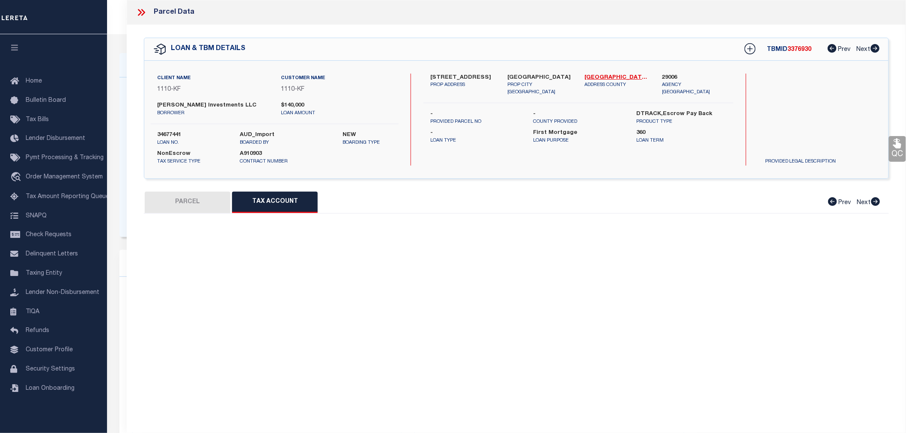
select select "100"
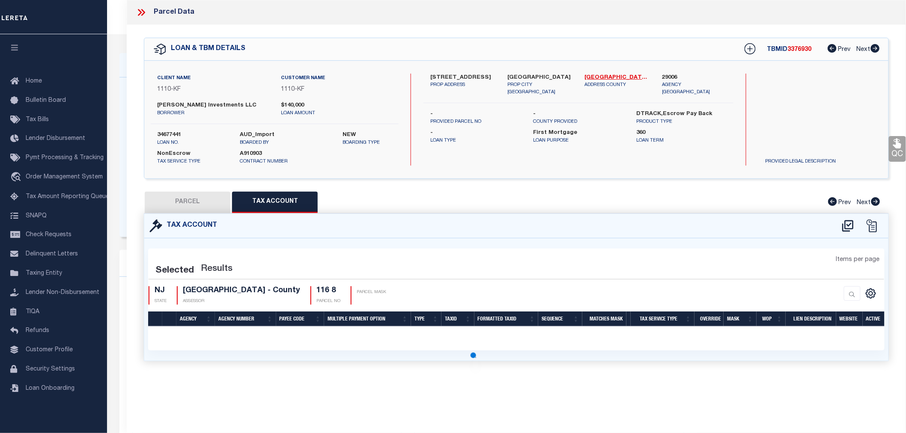
select select "100"
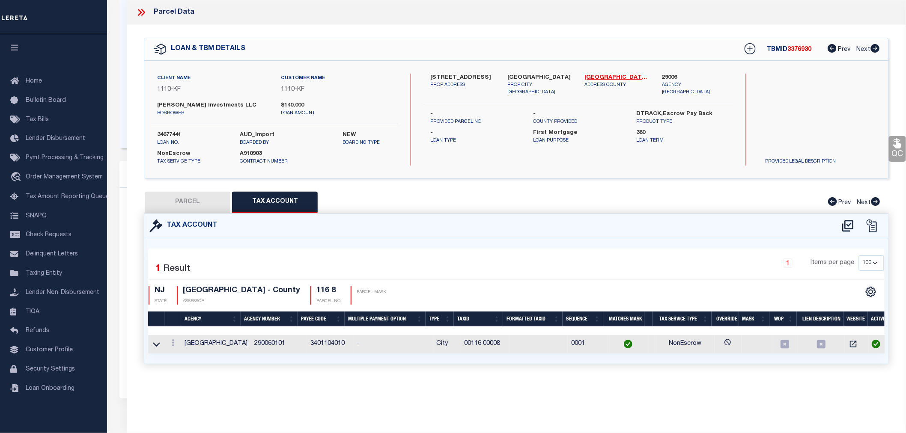
scroll to position [95, 0]
click at [148, 13] on div at bounding box center [145, 12] width 18 height 11
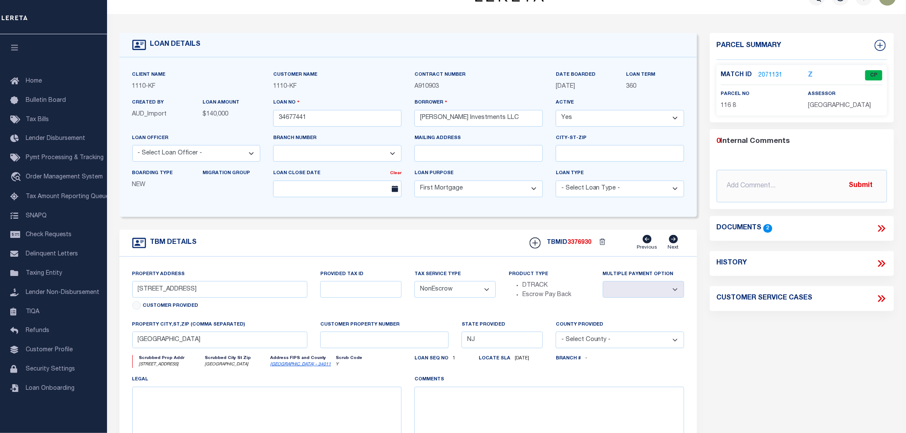
scroll to position [0, 0]
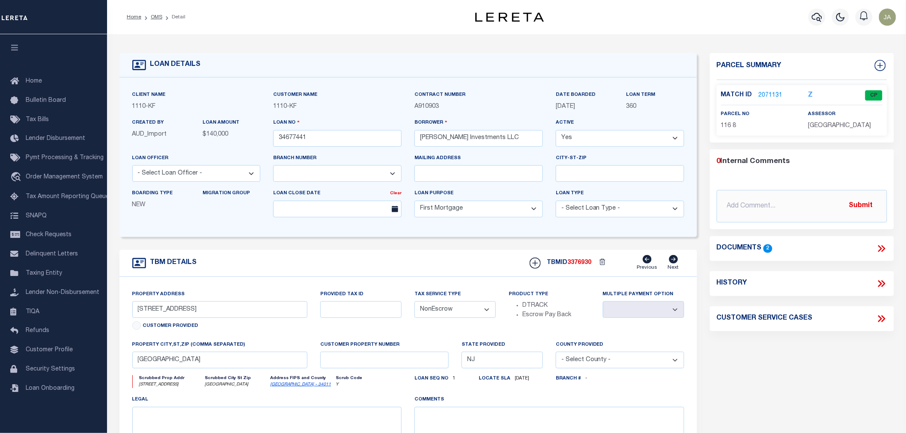
click at [771, 91] on link "2071131" at bounding box center [771, 95] width 24 height 9
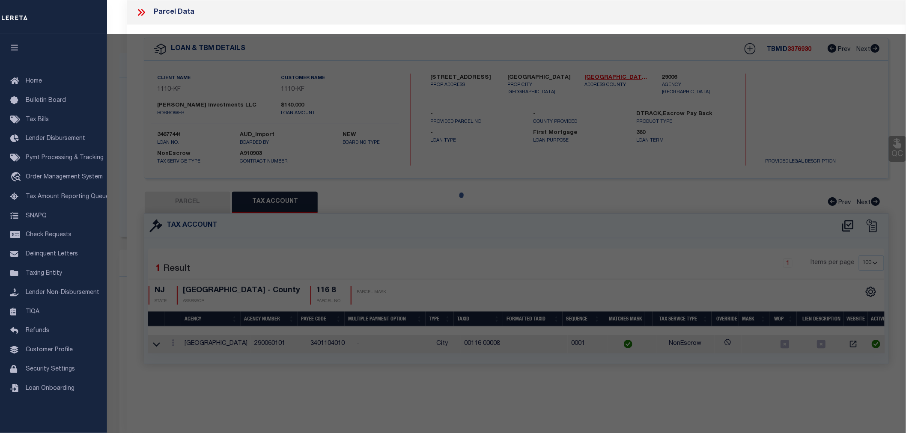
select select "AS"
select select
checkbox input "false"
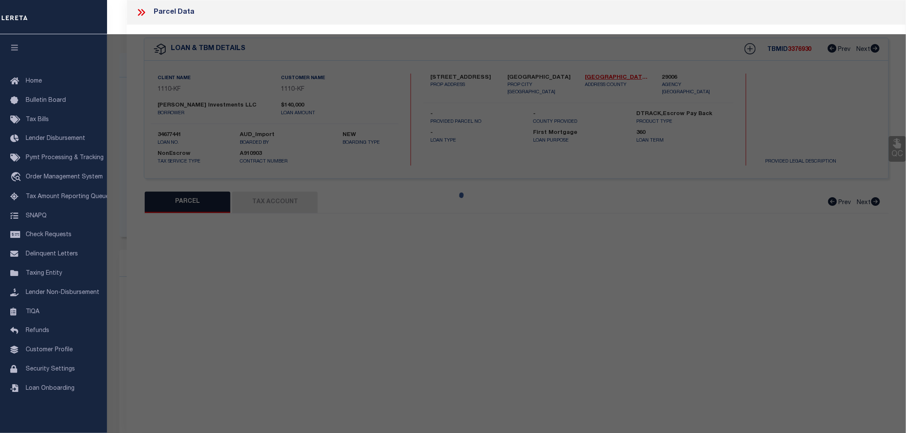
select select "CP"
type input "KOTT INVESTMENTS LLC"
select select "AGW"
select select
type input "502 MAPLE STREET"
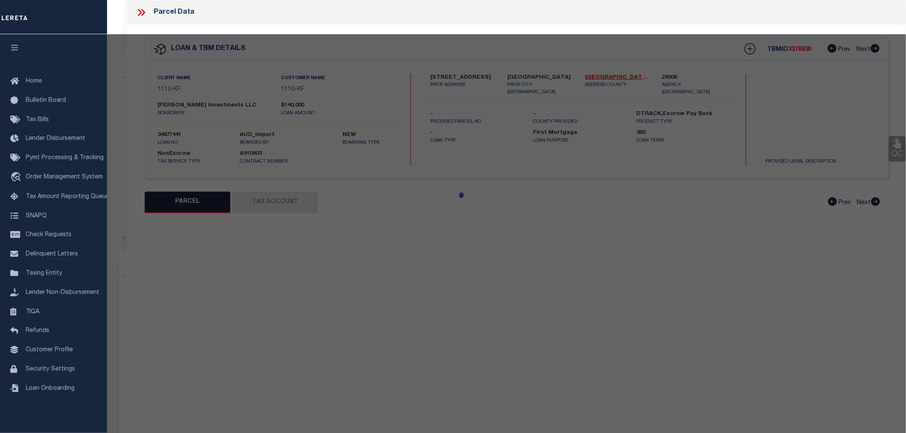
checkbox input "false"
type input "MILLVILLE, NJ, 08332"
type textarea "Block/Lot/Qual: 116. 8."
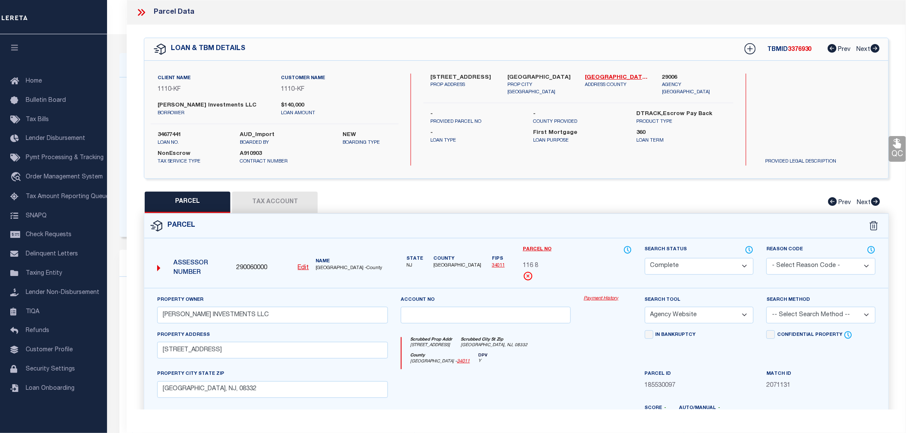
click at [599, 297] on link "Payment History" at bounding box center [608, 298] width 48 height 7
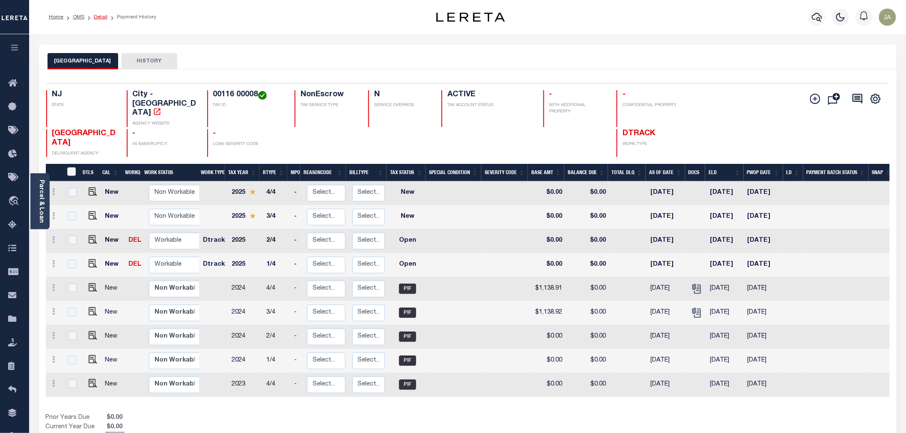
click at [96, 16] on link "Detail" at bounding box center [101, 17] width 14 height 5
click at [97, 16] on link "Detail" at bounding box center [101, 17] width 14 height 5
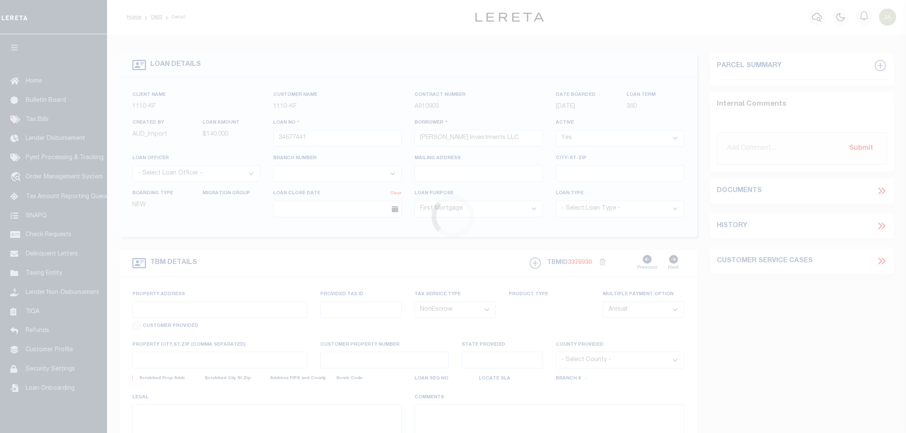
select select "10"
select select "NonEscrow"
type input "[STREET_ADDRESS]"
select select
type input "[GEOGRAPHIC_DATA]"
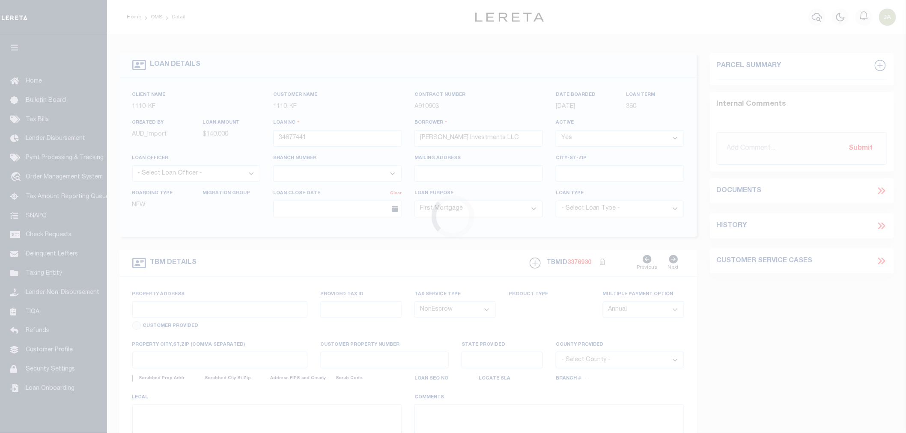
type input "NJ"
select select "3485"
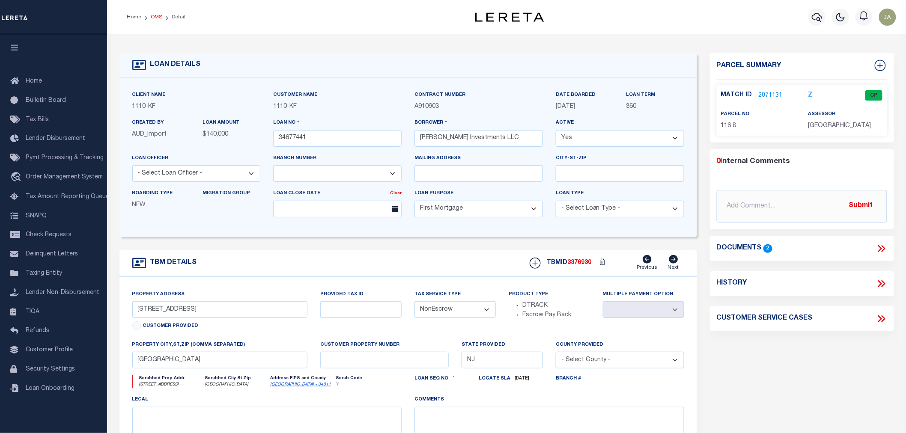
click at [153, 15] on link "OMS" at bounding box center [157, 17] width 12 height 5
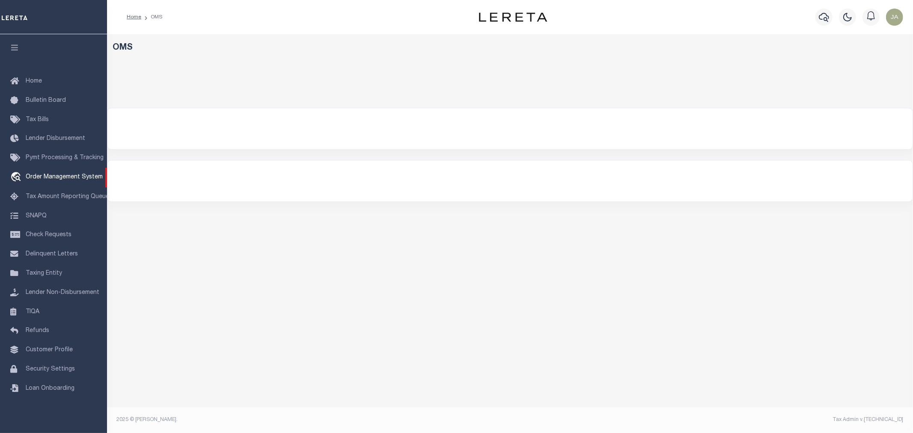
select select "200"
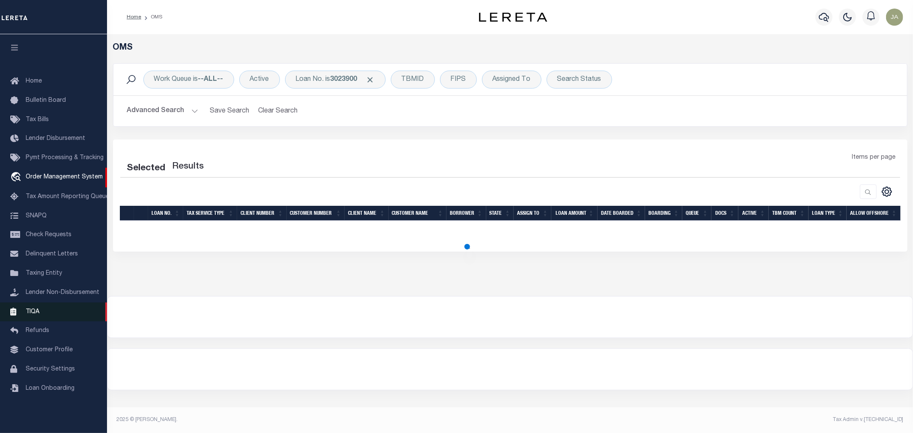
select select "200"
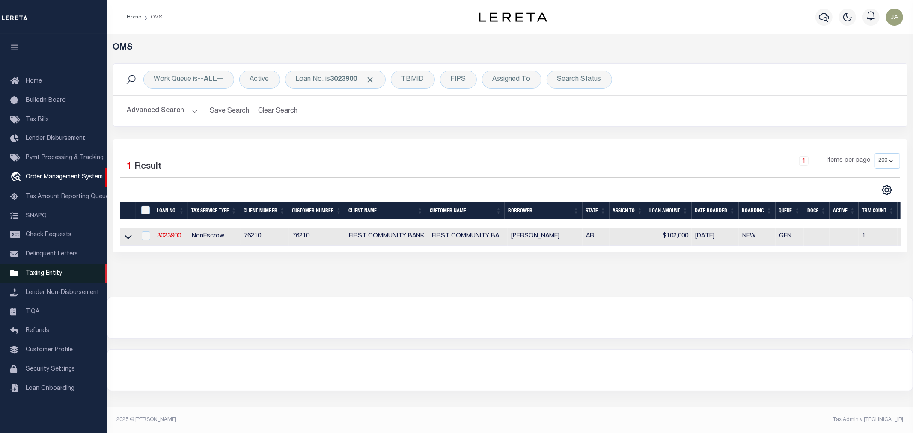
click at [46, 273] on span "Taxing Entity" at bounding box center [44, 274] width 36 height 6
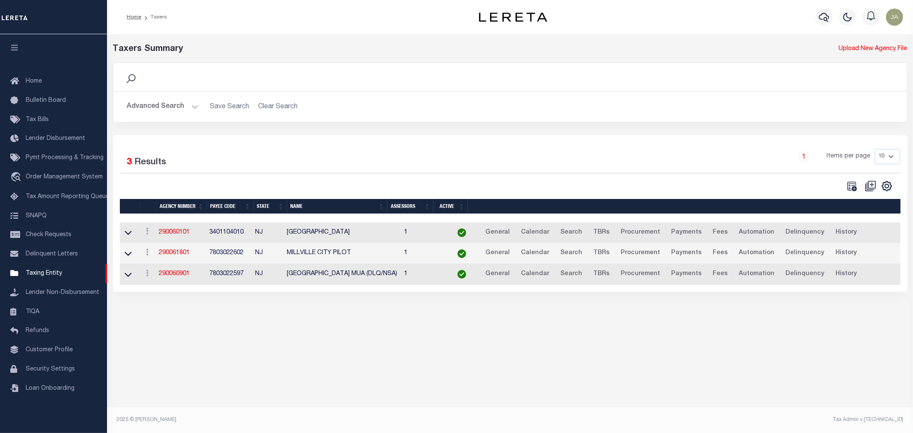
click at [191, 104] on button "Advanced Search" at bounding box center [162, 106] width 71 height 17
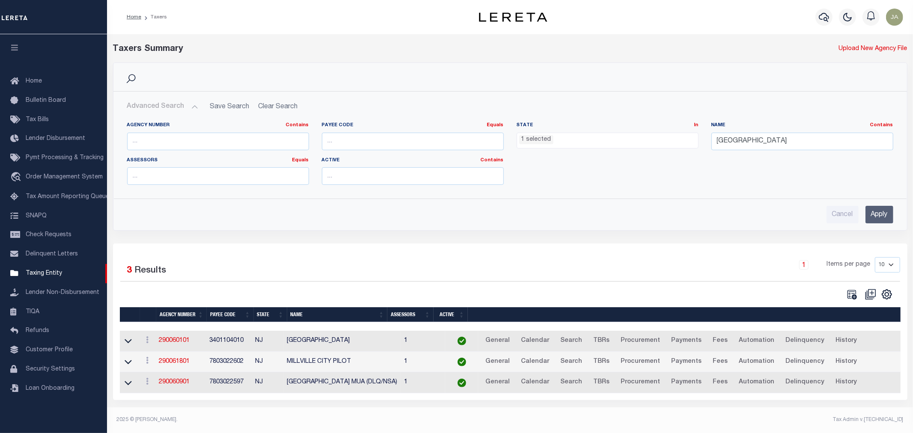
click at [613, 144] on ul "1 selected" at bounding box center [607, 139] width 181 height 12
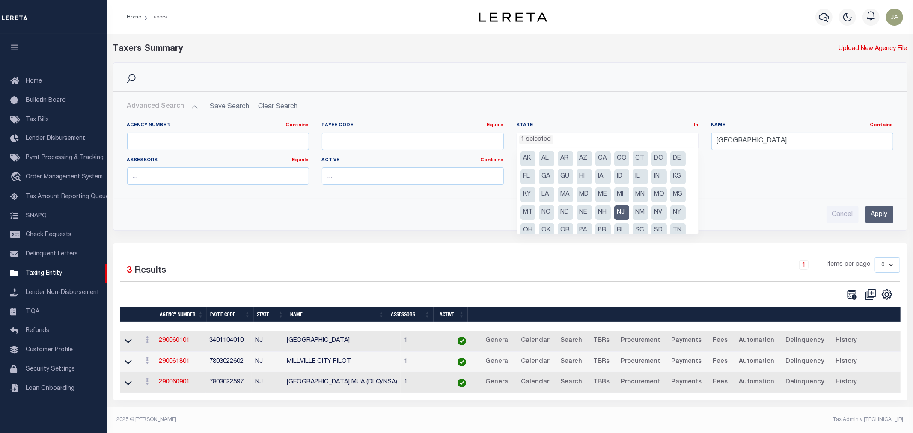
click at [621, 216] on li "NJ" at bounding box center [621, 213] width 15 height 15
click at [523, 179] on li "FL" at bounding box center [528, 177] width 15 height 15
select select "FL"
click at [743, 142] on input "Millville" at bounding box center [803, 142] width 182 height 18
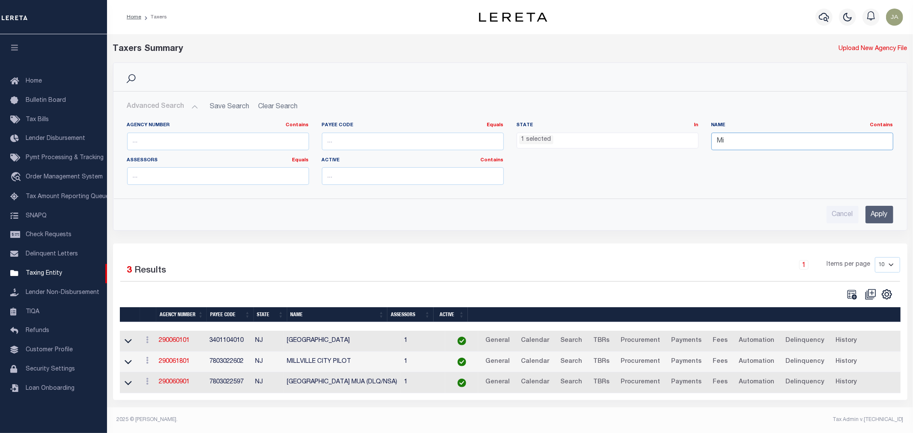
type input "M"
type input "broward"
click at [872, 217] on input "Apply" at bounding box center [880, 215] width 28 height 18
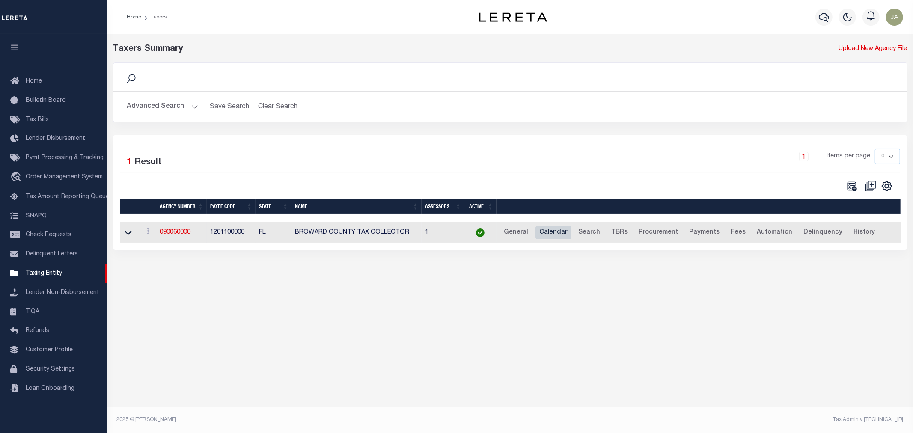
click at [542, 229] on link "Calendar" at bounding box center [554, 233] width 36 height 14
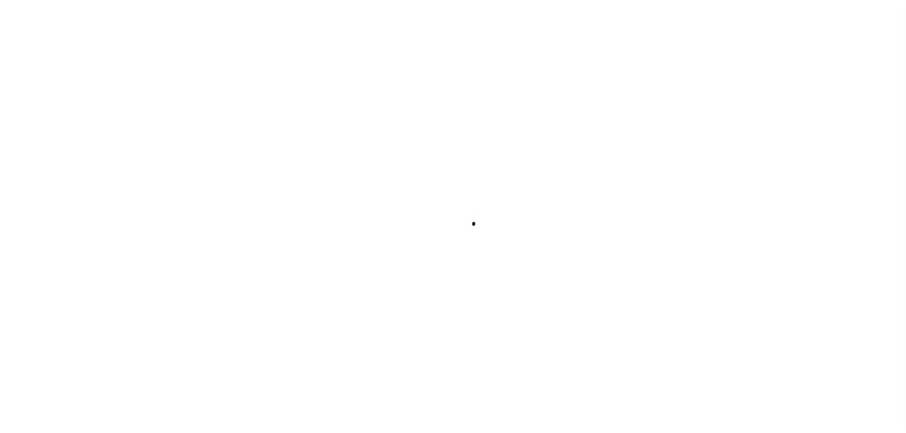
select select
checkbox input "false"
type input "1"
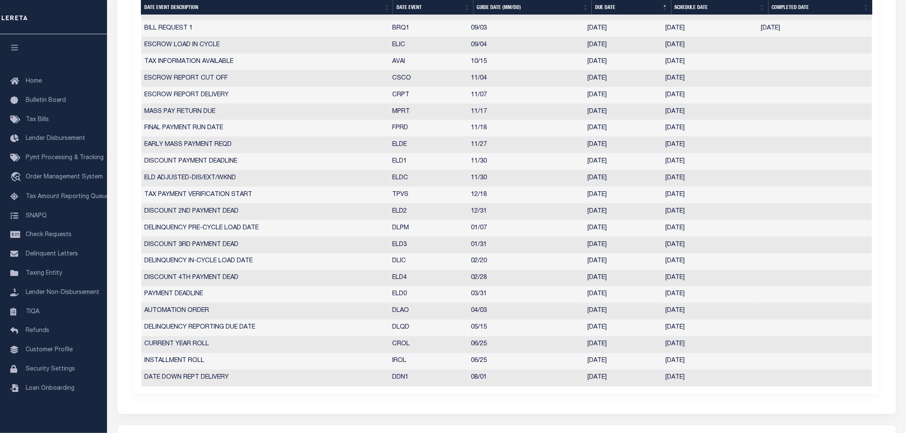
scroll to position [476, 0]
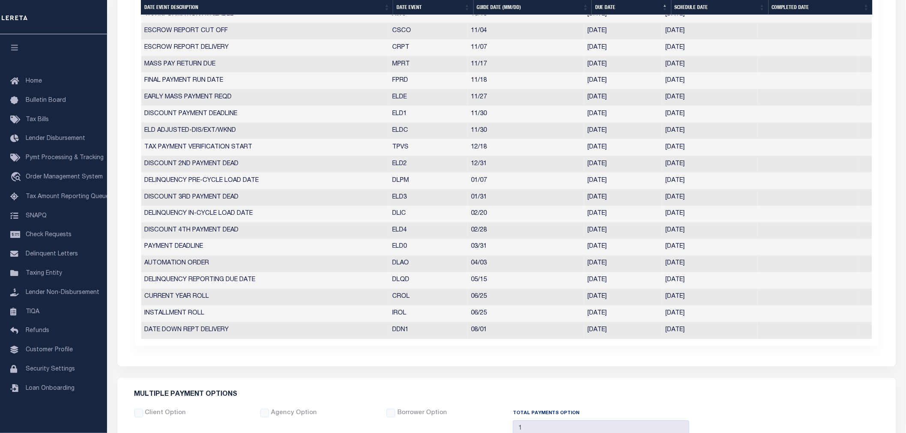
click at [718, 243] on td "03/31/2026" at bounding box center [709, 247] width 95 height 17
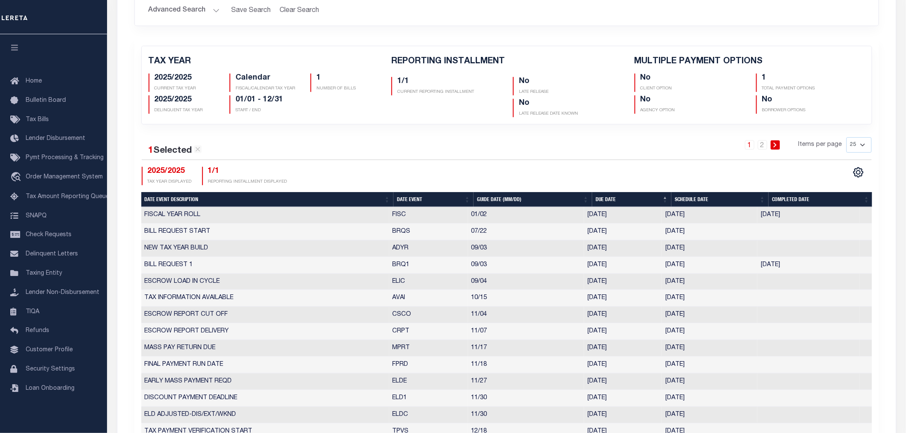
scroll to position [0, 0]
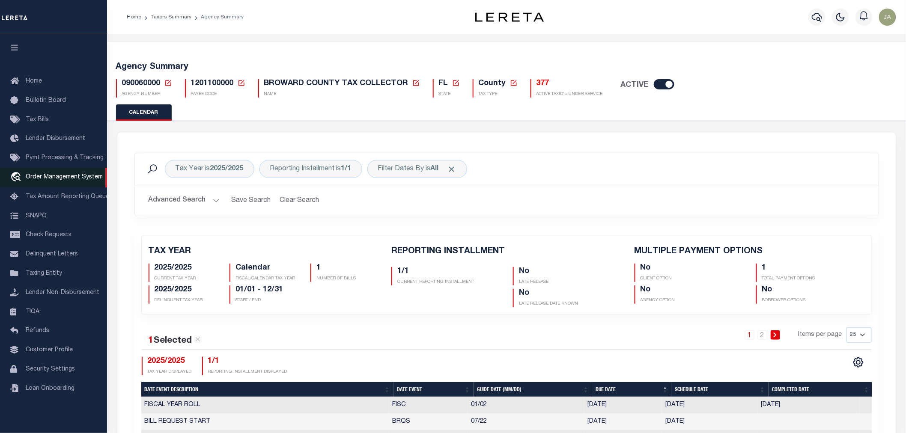
click at [42, 174] on span "Order Management System" at bounding box center [64, 177] width 77 height 6
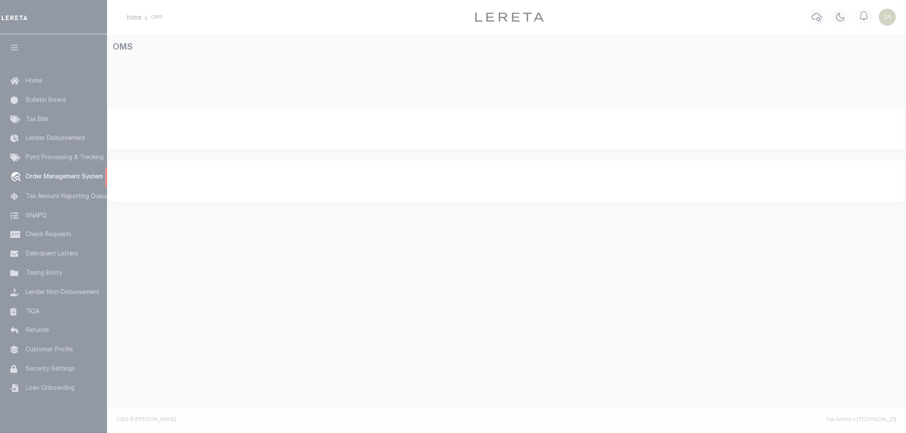
select select "200"
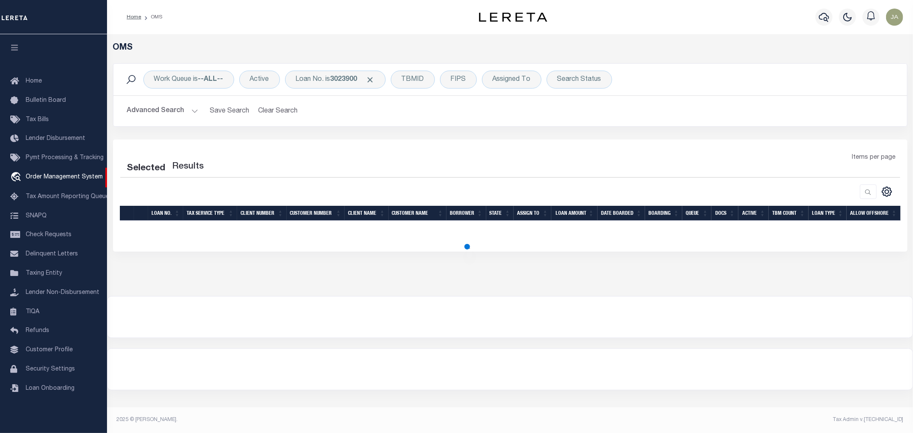
select select "200"
